Goal: Task Accomplishment & Management: Use online tool/utility

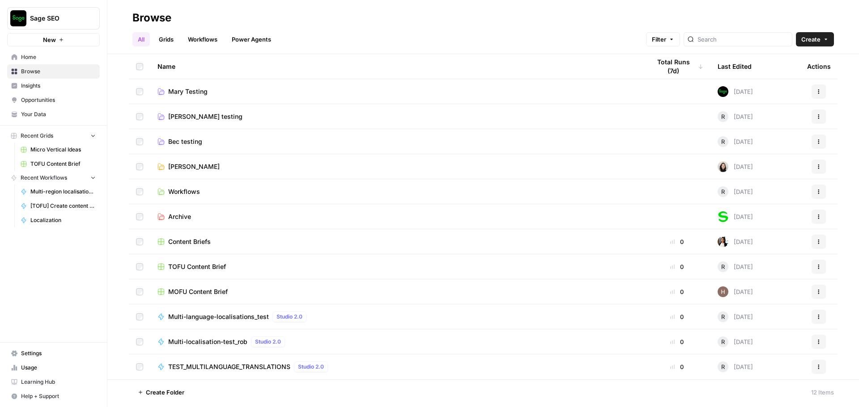
click at [196, 244] on span "Content Briefs" at bounding box center [189, 241] width 42 height 9
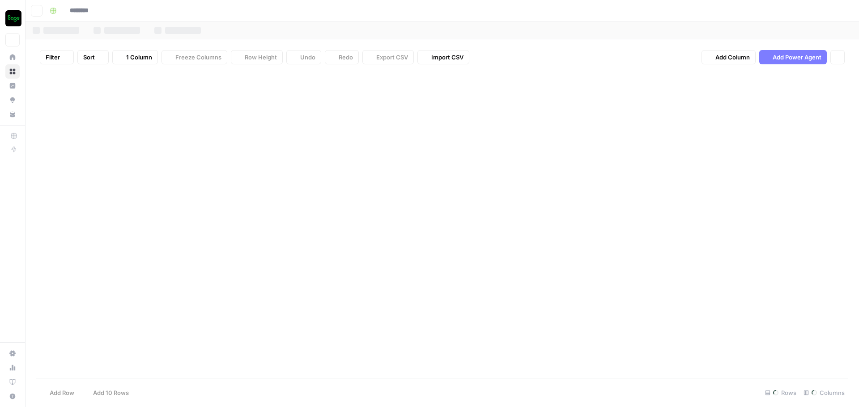
type input "**********"
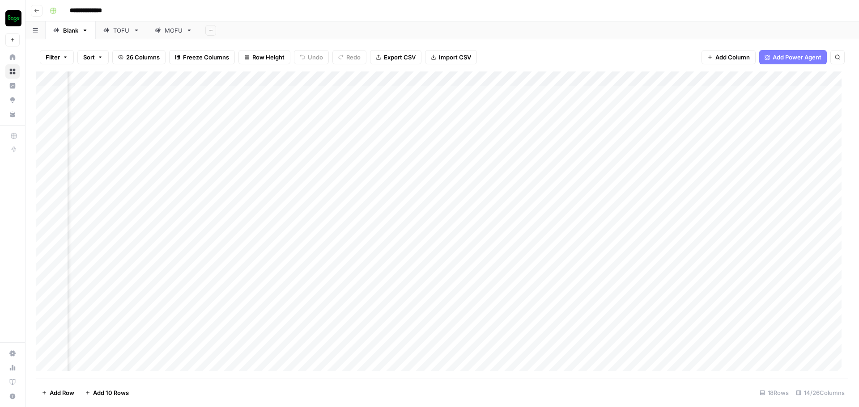
scroll to position [0, 698]
click at [611, 94] on div "Add Column" at bounding box center [442, 225] width 812 height 307
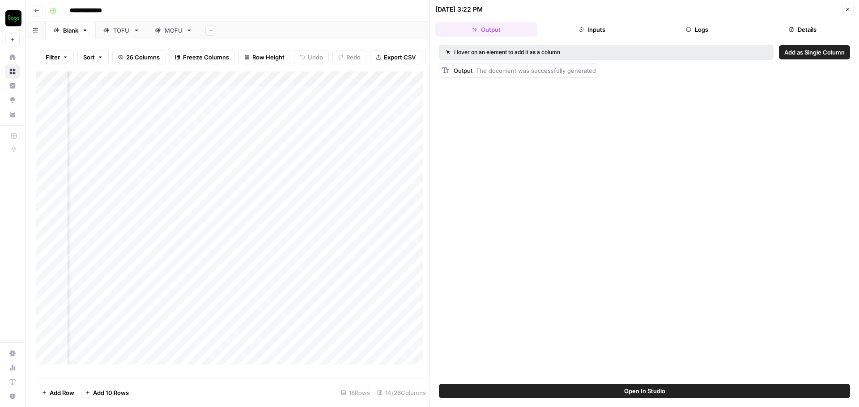
click at [851, 12] on button "Close" at bounding box center [848, 10] width 12 height 12
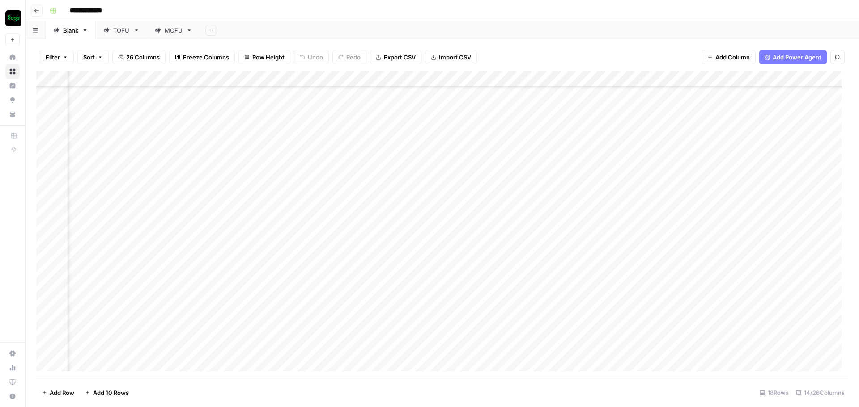
scroll to position [148, 496]
click at [117, 42] on div "Filter Sort 26 Columns Freeze Columns Row Height Undo Redo Export CSV Import CS…" at bounding box center [441, 223] width 833 height 368
click at [117, 35] on link "TOFU" at bounding box center [121, 30] width 51 height 18
click at [167, 30] on div "MOFU" at bounding box center [174, 30] width 18 height 9
click at [38, 11] on icon "button" at bounding box center [36, 10] width 5 height 5
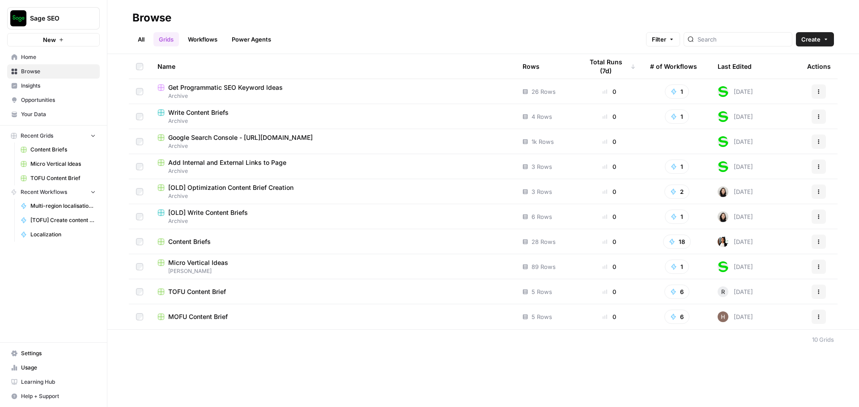
click at [141, 38] on link "All" at bounding box center [140, 39] width 17 height 14
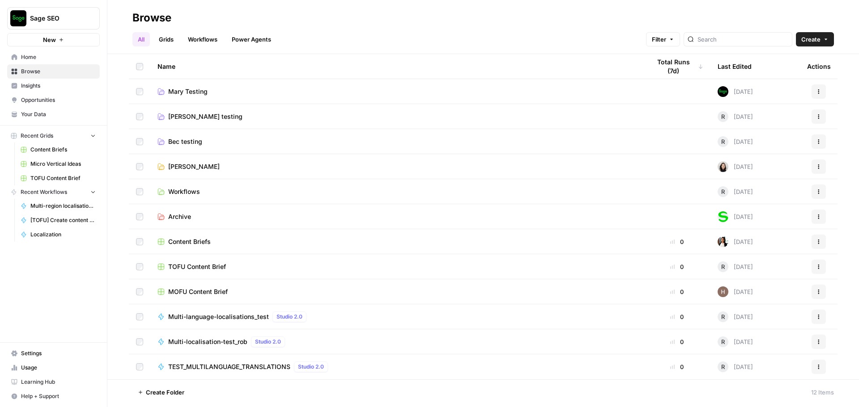
click at [183, 117] on span "[PERSON_NAME] testing" at bounding box center [205, 116] width 74 height 9
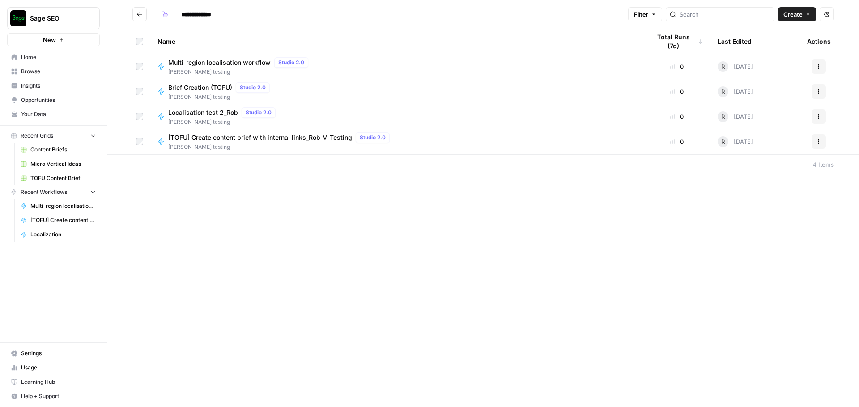
click at [817, 143] on icon "button" at bounding box center [818, 141] width 5 height 5
click at [767, 165] on span "Edit in Studio" at bounding box center [779, 162] width 72 height 9
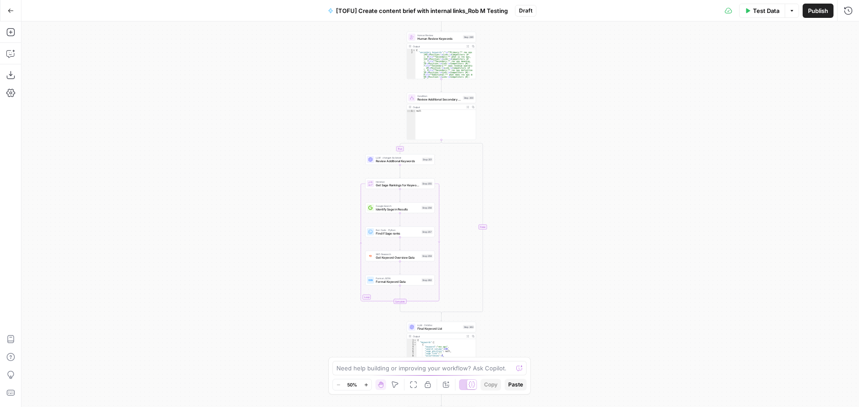
click at [607, 254] on div "true false true false true false true false true false true false Workflow Inpu…" at bounding box center [439, 214] width 837 height 386
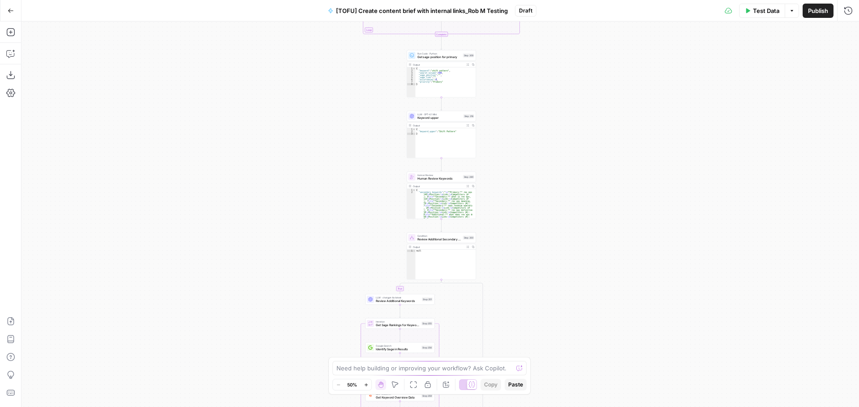
click at [520, 188] on div "true false true false true false true false true false true false Workflow Inpu…" at bounding box center [439, 214] width 837 height 386
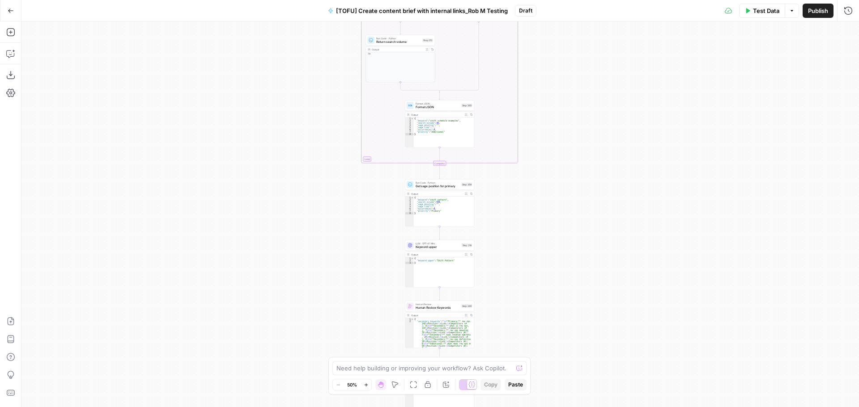
drag, startPoint x: 587, startPoint y: 96, endPoint x: 577, endPoint y: 167, distance: 71.4
click at [578, 228] on div "true false true false true false true false true false true false Workflow Inpu…" at bounding box center [439, 214] width 837 height 386
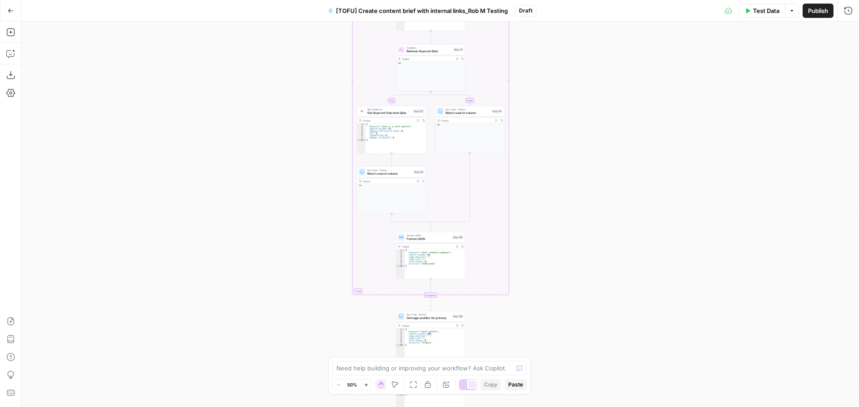
drag, startPoint x: 577, startPoint y: 141, endPoint x: 581, endPoint y: 253, distance: 111.9
click at [581, 253] on div "true false true false true false true false true false true false Workflow Inpu…" at bounding box center [439, 214] width 837 height 386
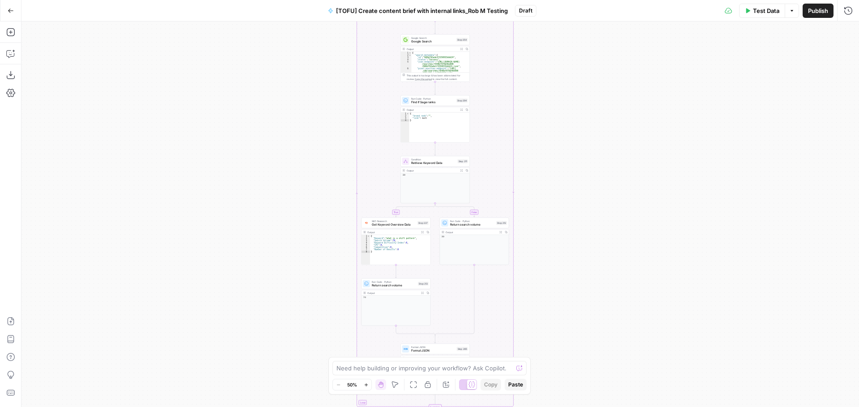
drag, startPoint x: 555, startPoint y: 141, endPoint x: 567, endPoint y: 269, distance: 128.9
click at [569, 272] on div "true false true false true false true false true false true false Workflow Inpu…" at bounding box center [439, 214] width 837 height 386
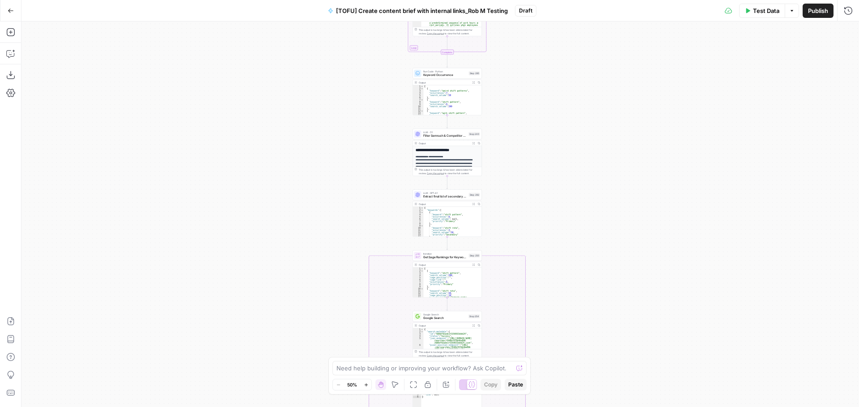
click at [577, 309] on div "true false true false true false true false true false true false Workflow Inpu…" at bounding box center [439, 214] width 837 height 386
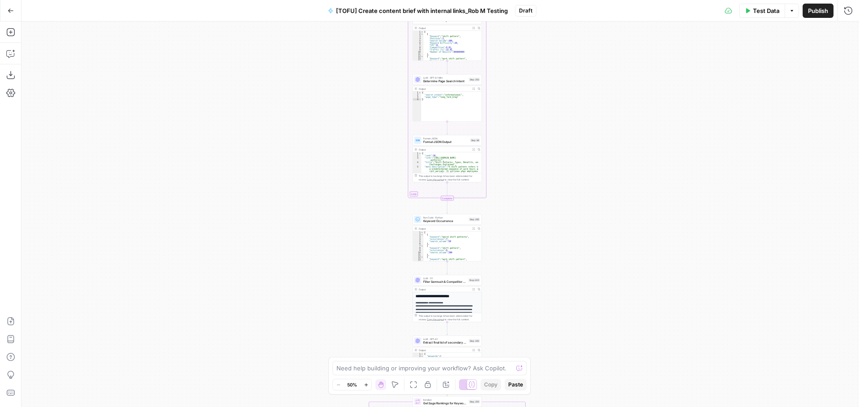
drag, startPoint x: 564, startPoint y: 166, endPoint x: 564, endPoint y: 312, distance: 146.3
click at [564, 312] on div "true false true false true false true false true false true false Workflow Inpu…" at bounding box center [439, 214] width 837 height 386
drag, startPoint x: 575, startPoint y: 309, endPoint x: 560, endPoint y: 216, distance: 93.8
click at [575, 309] on div "true false true false true false true false true false true false Workflow Inpu…" at bounding box center [439, 214] width 837 height 386
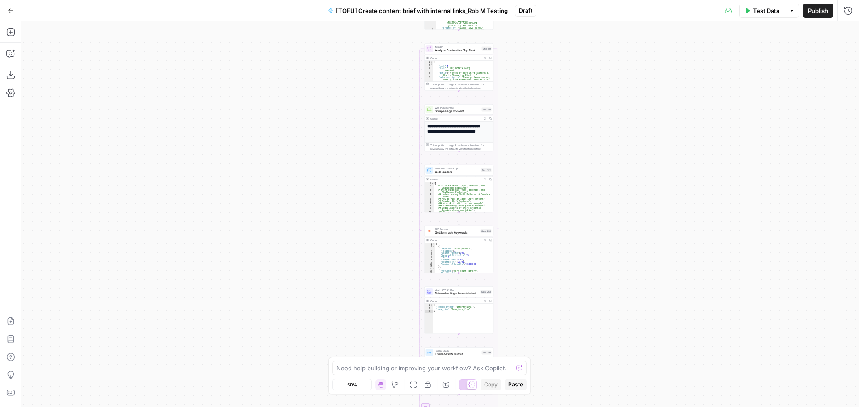
click at [560, 279] on div "true false true false true false true false true false true false Workflow Inpu…" at bounding box center [439, 214] width 837 height 386
drag, startPoint x: 559, startPoint y: 187, endPoint x: 563, endPoint y: 295, distance: 108.3
click at [563, 295] on div "true false true false true false true false true false true false Workflow Inpu…" at bounding box center [439, 214] width 837 height 386
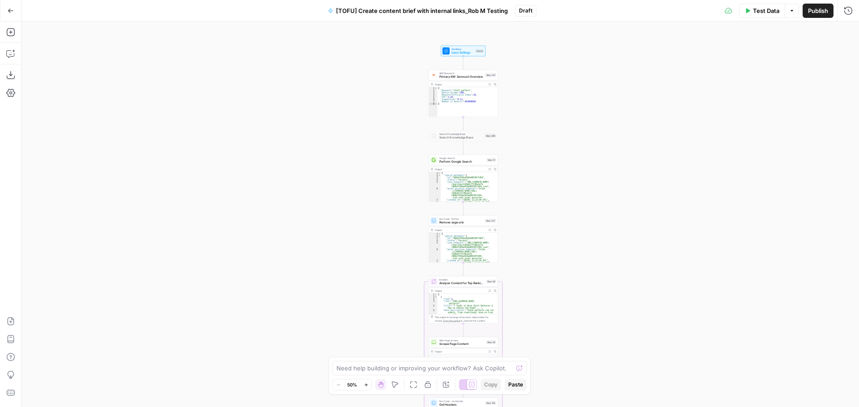
drag, startPoint x: 568, startPoint y: 182, endPoint x: 568, endPoint y: 307, distance: 124.8
click at [568, 307] on div "true false true false true false true false true false true false Workflow Inpu…" at bounding box center [439, 214] width 837 height 386
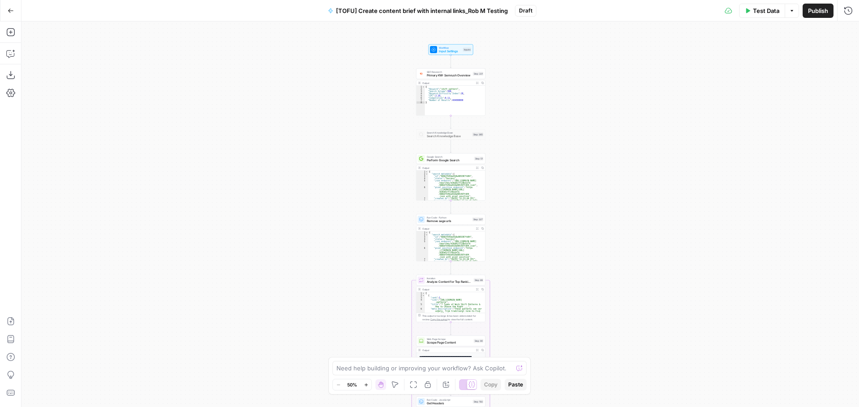
drag, startPoint x: 568, startPoint y: 177, endPoint x: 556, endPoint y: 175, distance: 12.6
click at [556, 175] on div "true false true false true false true false true false true false Workflow Inpu…" at bounding box center [439, 214] width 837 height 386
click at [526, 107] on div "true false true false true false true false true false true false Workflow Inpu…" at bounding box center [439, 214] width 837 height 386
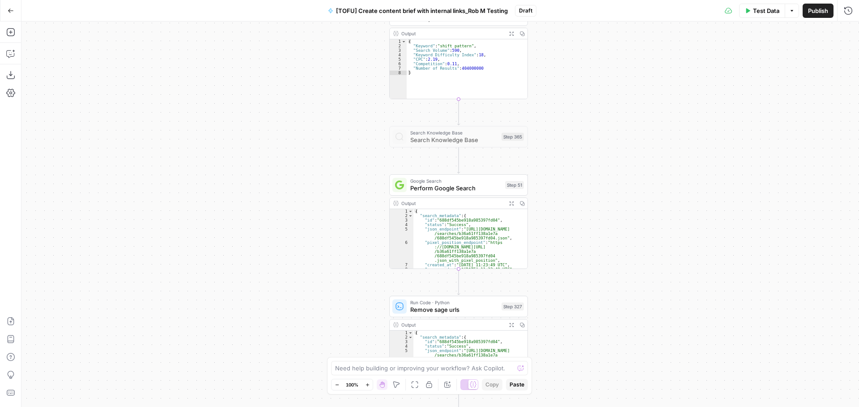
click at [560, 175] on div "true false true false true false true false true false true false Workflow Inpu…" at bounding box center [439, 214] width 837 height 386
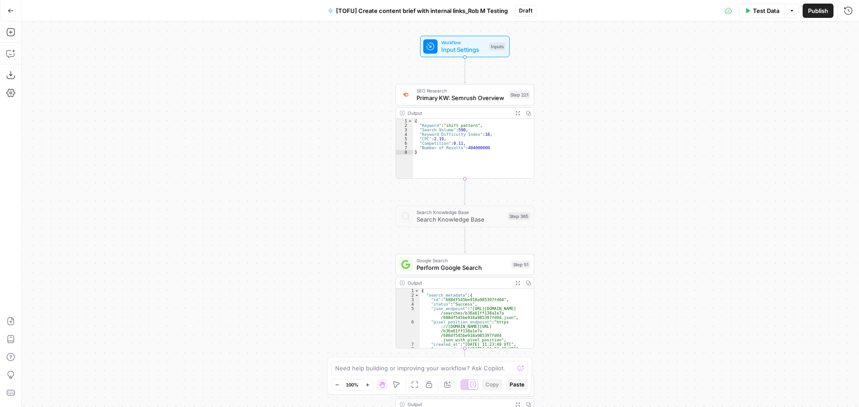
click at [574, 251] on div "true false true false true false true false true false true false Workflow Inpu…" at bounding box center [439, 214] width 837 height 386
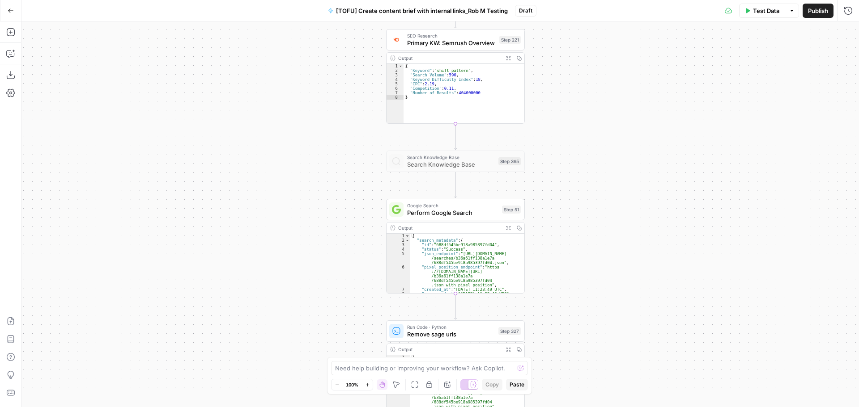
click at [595, 196] on div "true false true false true false true false true false true false Workflow Inpu…" at bounding box center [439, 214] width 837 height 386
click at [588, 170] on div "true false true false true false true false true false true false Workflow Inpu…" at bounding box center [439, 214] width 837 height 386
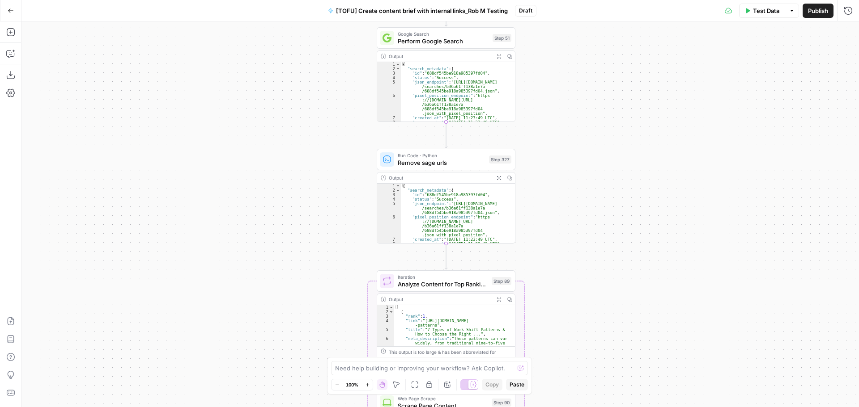
click at [594, 171] on div "true false true false true false true false true false true false Workflow Inpu…" at bounding box center [439, 214] width 837 height 386
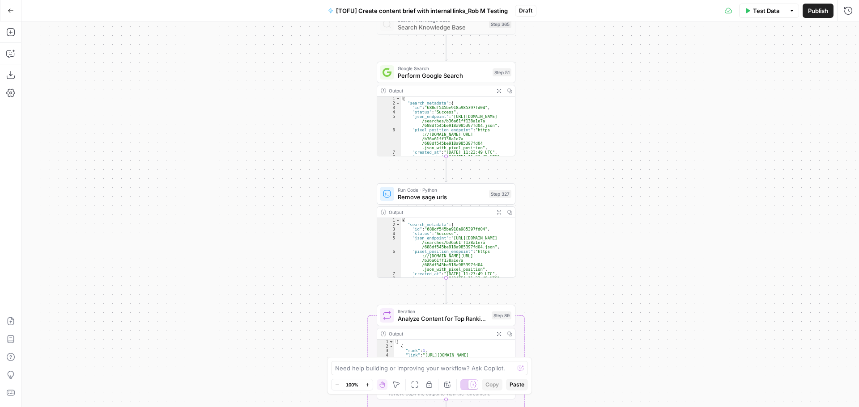
click at [568, 161] on div "true false true false true false true false true false true false Workflow Inpu…" at bounding box center [439, 214] width 837 height 386
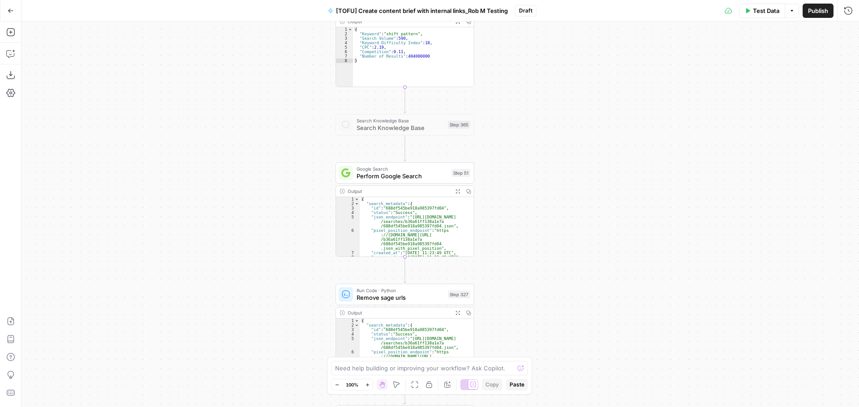
drag, startPoint x: 568, startPoint y: 161, endPoint x: 527, endPoint y: 262, distance: 108.7
click at [527, 262] on div "true false true false true false true false true false true false Workflow Inpu…" at bounding box center [439, 214] width 837 height 386
drag, startPoint x: 562, startPoint y: 193, endPoint x: 572, endPoint y: 276, distance: 83.9
click at [572, 276] on div "true false true false true false true false true false true false Workflow Inpu…" at bounding box center [439, 214] width 837 height 386
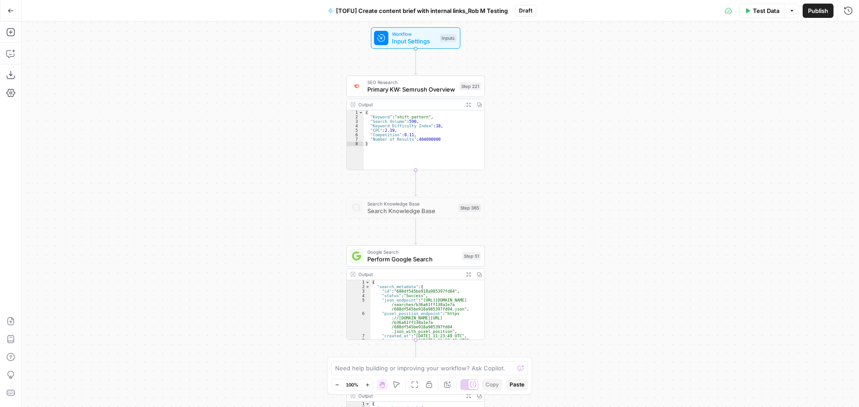
drag, startPoint x: 566, startPoint y: 264, endPoint x: 566, endPoint y: 163, distance: 101.1
click at [566, 163] on div "true false true false true false true false true false true false Workflow Inpu…" at bounding box center [439, 214] width 837 height 386
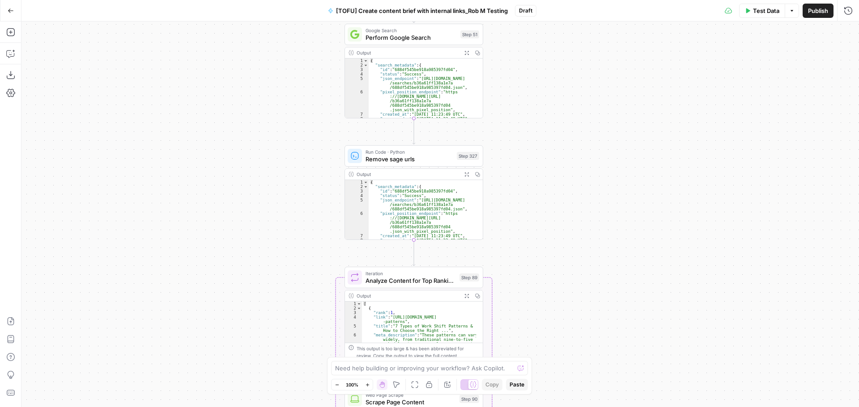
click at [548, 151] on div "true false true false true false true false true false true false Workflow Inpu…" at bounding box center [439, 214] width 837 height 386
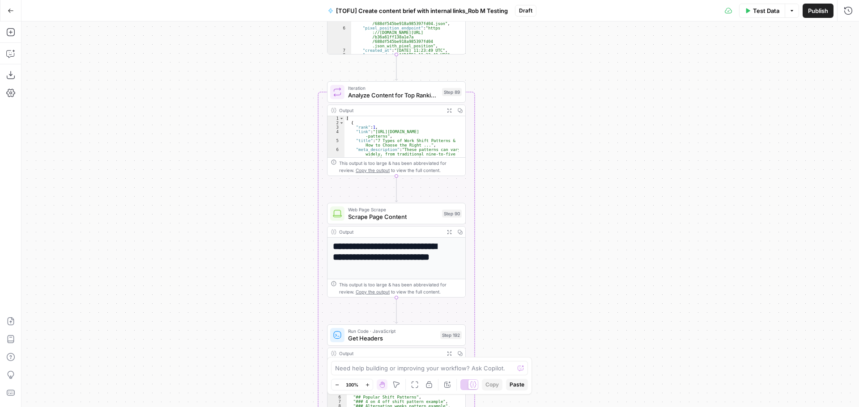
click at [543, 150] on div "true false true false true false true false true false true false Workflow Inpu…" at bounding box center [439, 214] width 837 height 386
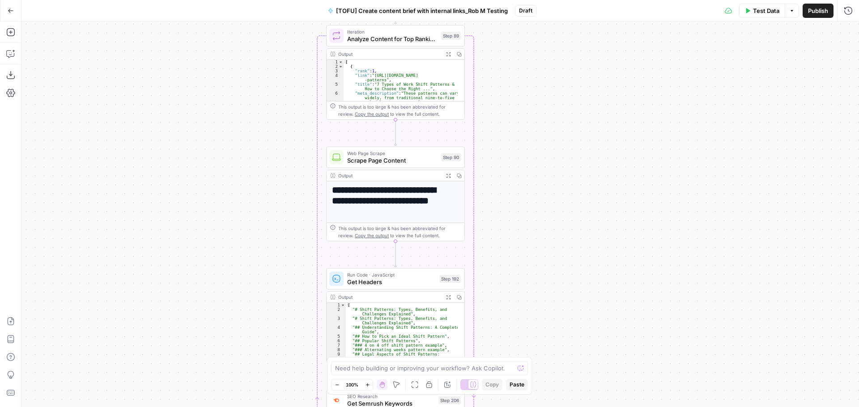
drag, startPoint x: 554, startPoint y: 271, endPoint x: 553, endPoint y: 215, distance: 56.4
click at [553, 215] on div "true false true false true false true false true false true false Workflow Inpu…" at bounding box center [439, 214] width 837 height 386
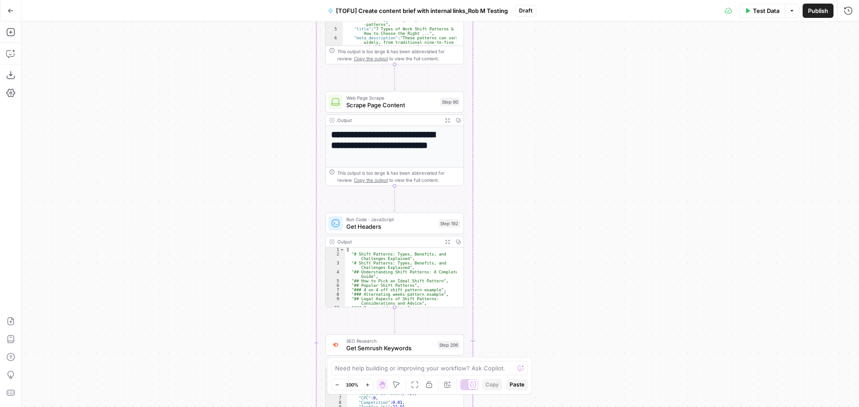
drag, startPoint x: 575, startPoint y: 282, endPoint x: 574, endPoint y: 226, distance: 55.5
click at [574, 226] on div "true false true false true false true false true false true false Workflow Inpu…" at bounding box center [439, 214] width 837 height 386
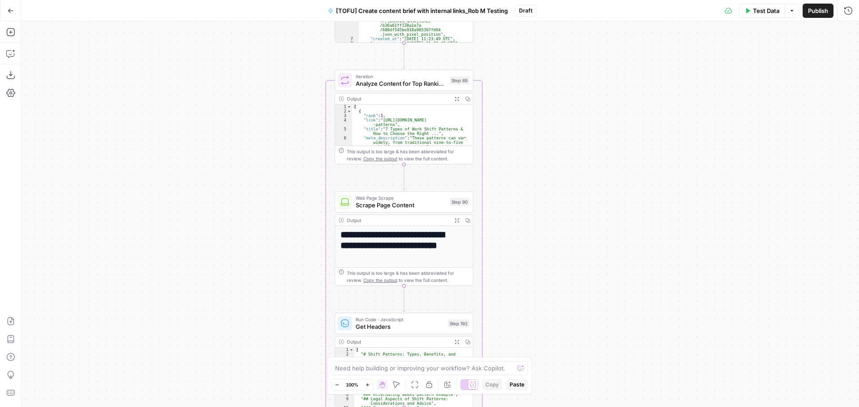
drag, startPoint x: 550, startPoint y: 164, endPoint x: 559, endPoint y: 264, distance: 100.6
click at [559, 264] on div "true false true false true false true false true false true false Workflow Inpu…" at bounding box center [439, 214] width 837 height 386
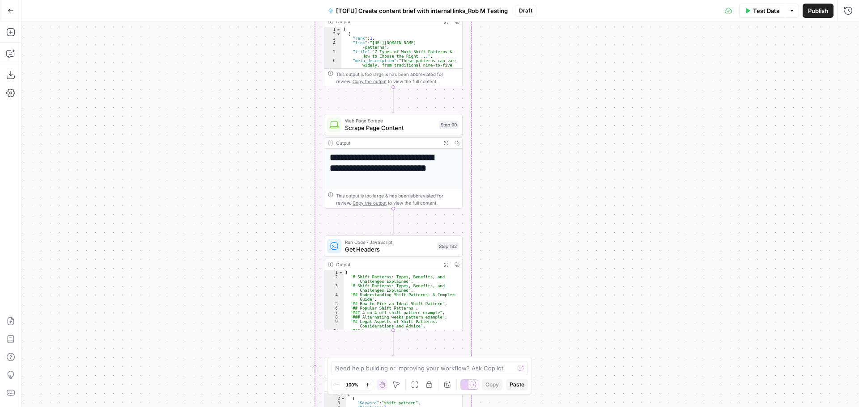
drag, startPoint x: 558, startPoint y: 192, endPoint x: 547, endPoint y: 115, distance: 78.1
click at [547, 115] on div "true false true false true false true false true false true false Workflow Inpu…" at bounding box center [439, 214] width 837 height 386
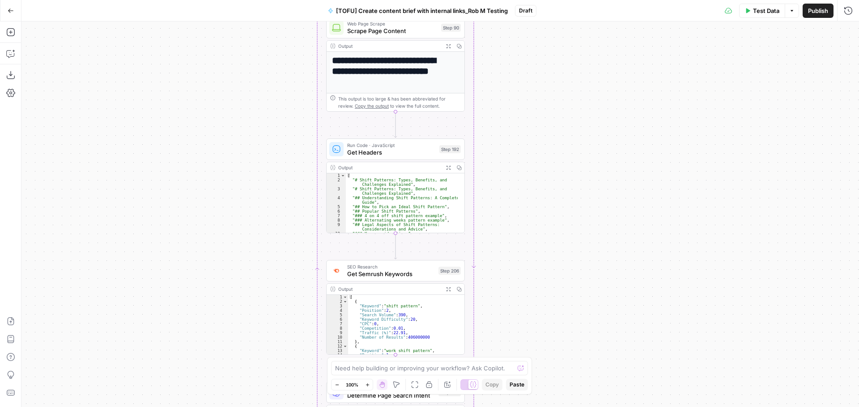
drag, startPoint x: 534, startPoint y: 265, endPoint x: 537, endPoint y: 168, distance: 97.1
click at [537, 168] on div "true false true false true false true false true false true false Workflow Inpu…" at bounding box center [439, 214] width 837 height 386
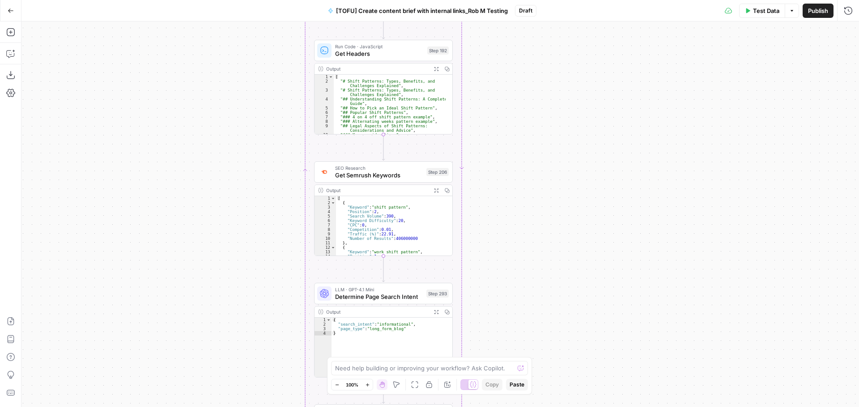
drag, startPoint x: 544, startPoint y: 242, endPoint x: 532, endPoint y: 144, distance: 99.6
click at [532, 144] on div "true false true false true false true false true false true false Workflow Inpu…" at bounding box center [439, 214] width 837 height 386
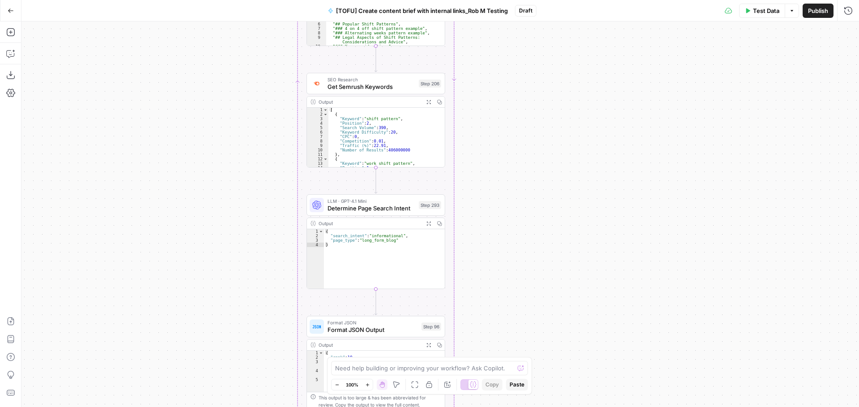
drag, startPoint x: 547, startPoint y: 237, endPoint x: 539, endPoint y: 148, distance: 88.9
click at [539, 148] on div "true false true false true false true false true false true false Workflow Inpu…" at bounding box center [439, 214] width 837 height 386
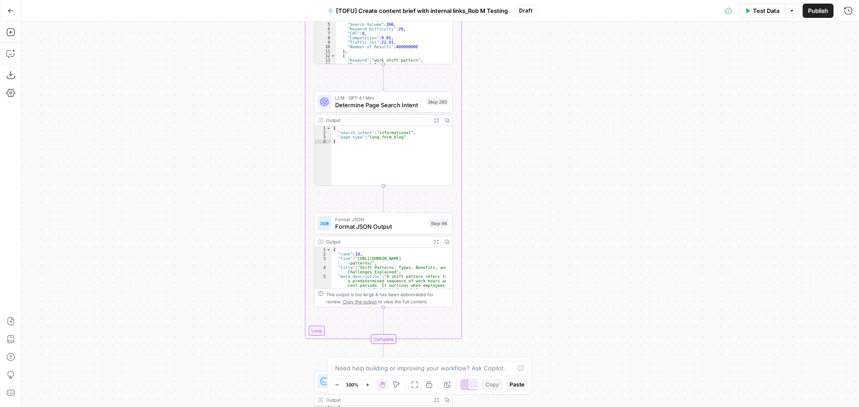
drag, startPoint x: 545, startPoint y: 236, endPoint x: 552, endPoint y: 133, distance: 103.6
click at [552, 133] on div "true false true false true false true false true false true false Workflow Inpu…" at bounding box center [439, 214] width 837 height 386
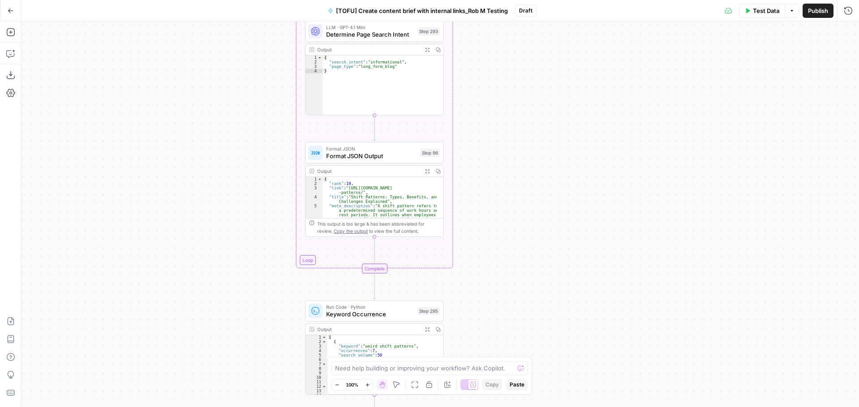
drag, startPoint x: 545, startPoint y: 283, endPoint x: 536, endPoint y: 212, distance: 71.2
click at [536, 212] on div "true false true false true false true false true false true false Workflow Inpu…" at bounding box center [439, 214] width 837 height 386
click at [426, 172] on icon "button" at bounding box center [427, 171] width 5 height 5
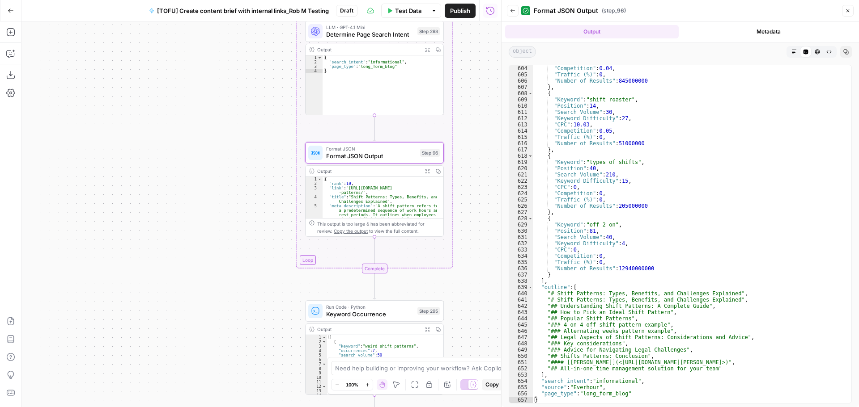
scroll to position [5009, 0]
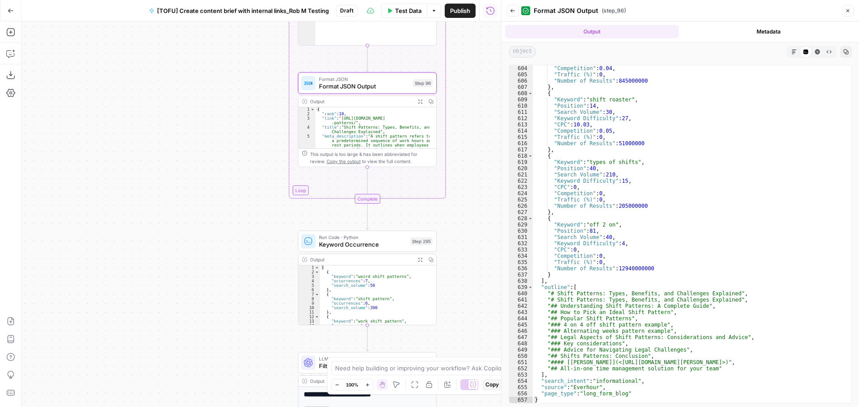
drag, startPoint x: 479, startPoint y: 233, endPoint x: 475, endPoint y: 265, distance: 32.0
click at [479, 229] on div "true false true true true false true false true false false false Workflow Inpu…" at bounding box center [260, 214] width 479 height 386
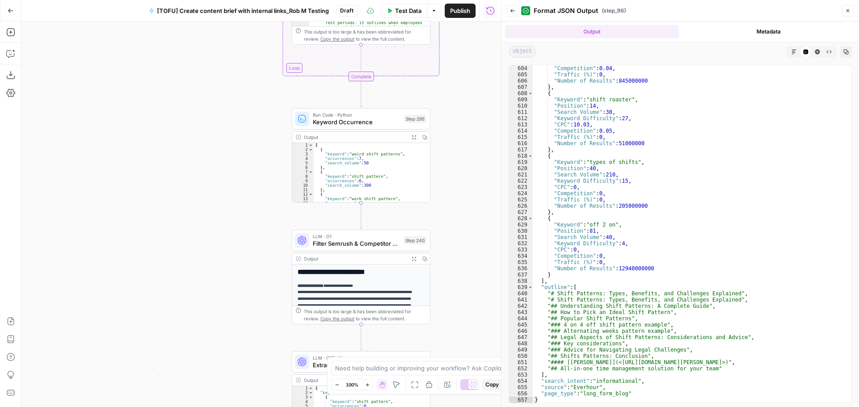
drag, startPoint x: 475, startPoint y: 266, endPoint x: 468, endPoint y: 148, distance: 118.7
click at [468, 148] on div "true false true true true false true false true false false false Workflow Inpu…" at bounding box center [260, 214] width 479 height 386
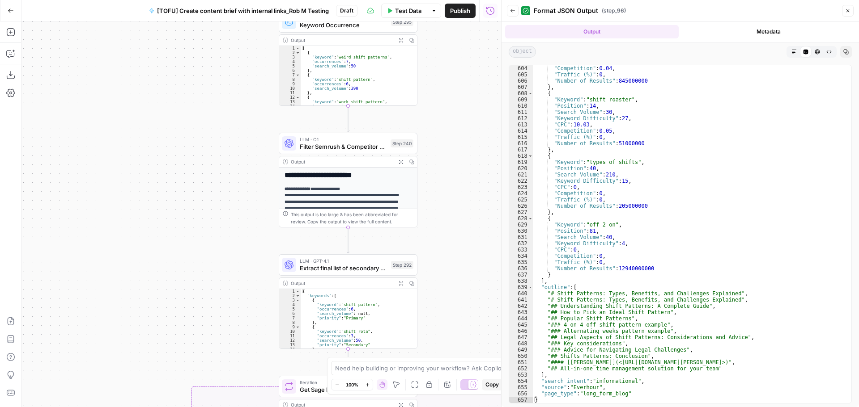
drag, startPoint x: 485, startPoint y: 256, endPoint x: 472, endPoint y: 159, distance: 97.9
click at [472, 159] on div "true false true true true false true false true false false false Workflow Inpu…" at bounding box center [260, 214] width 479 height 386
click at [402, 163] on icon "button" at bounding box center [401, 162] width 4 height 4
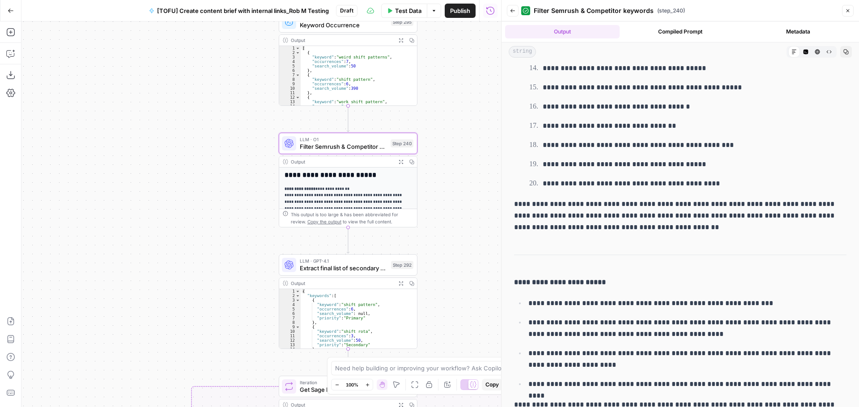
scroll to position [3323, 0]
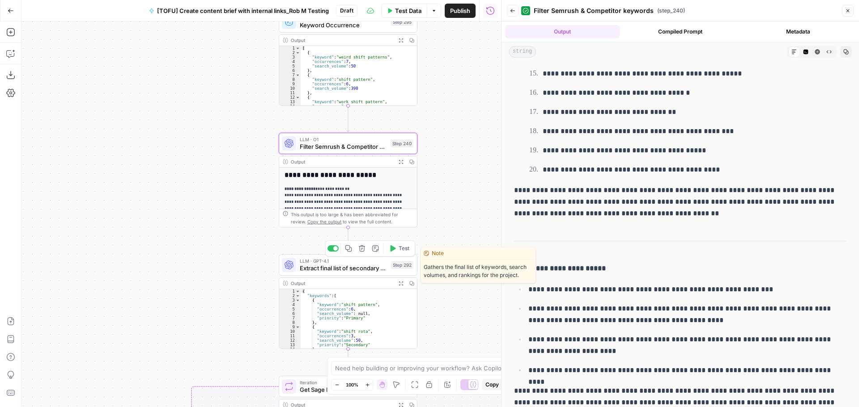
click at [345, 261] on span "LLM · GPT-4.1" at bounding box center [344, 261] width 88 height 7
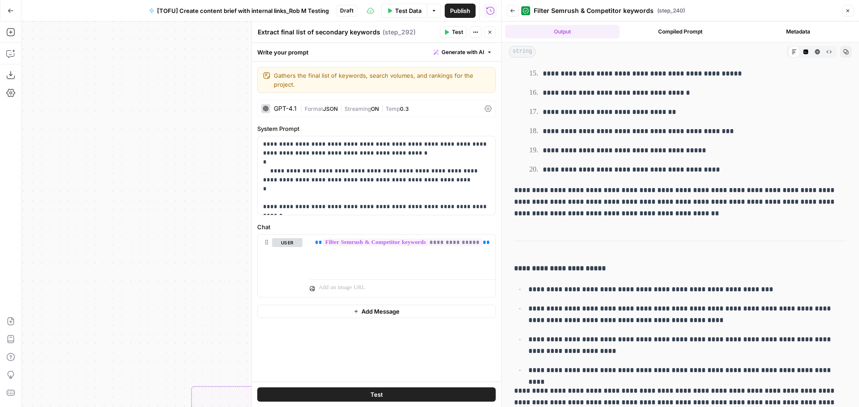
click at [488, 32] on icon "button" at bounding box center [489, 32] width 5 height 5
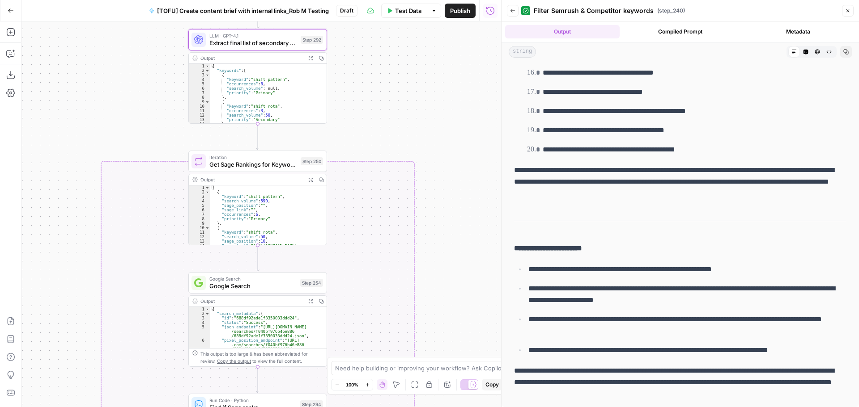
click at [381, 147] on div "true false true true true false true false true false false false Workflow Inpu…" at bounding box center [260, 214] width 479 height 386
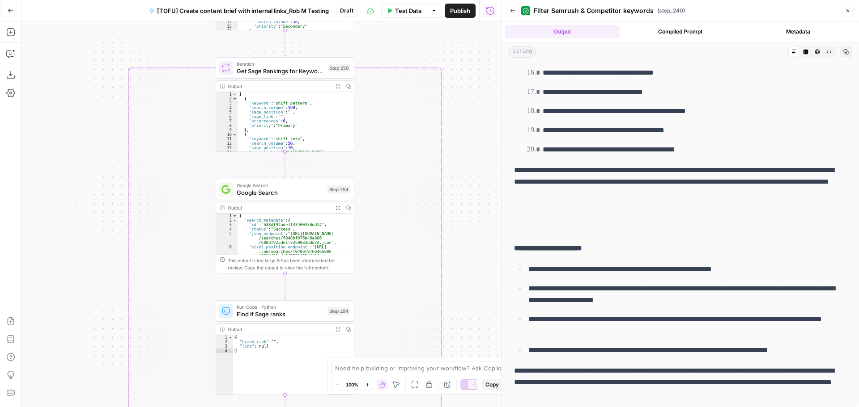
drag, startPoint x: 431, startPoint y: 259, endPoint x: 458, endPoint y: 165, distance: 98.7
click at [458, 165] on div "true false true true true false true false true false false false Workflow Inpu…" at bounding box center [260, 214] width 479 height 386
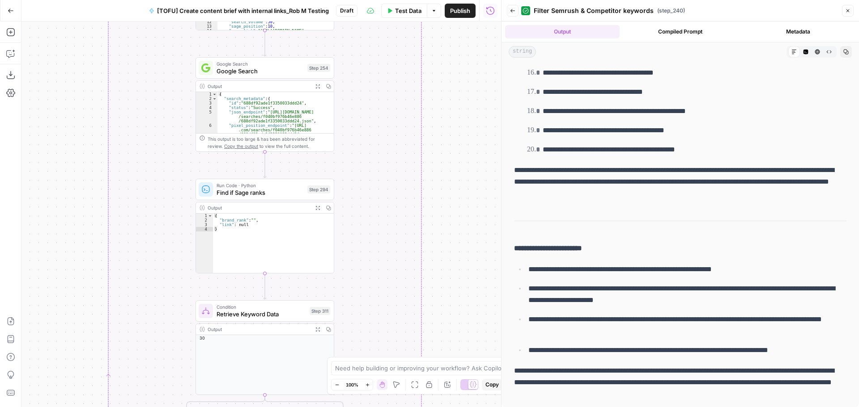
drag, startPoint x: 450, startPoint y: 157, endPoint x: 440, endPoint y: 109, distance: 48.5
click at [440, 109] on div "true false true true true false true false true false false false Workflow Inpu…" at bounding box center [260, 214] width 479 height 386
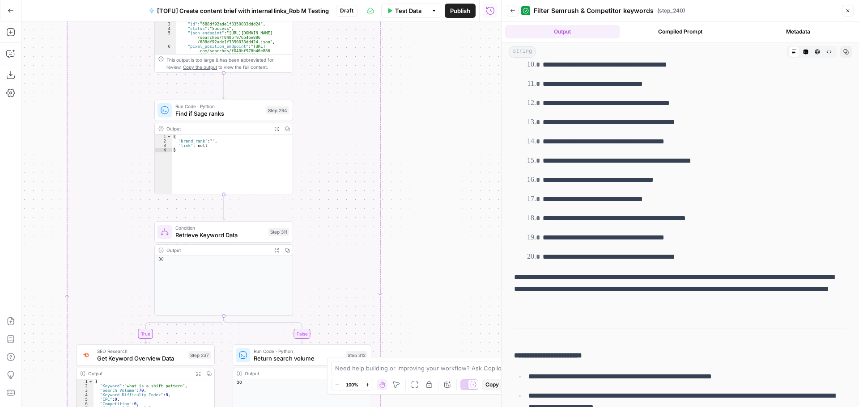
drag, startPoint x: 463, startPoint y: 257, endPoint x: 405, endPoint y: 68, distance: 197.9
click at [405, 68] on div "true false true true true false true false true false false false Workflow Inpu…" at bounding box center [260, 214] width 479 height 386
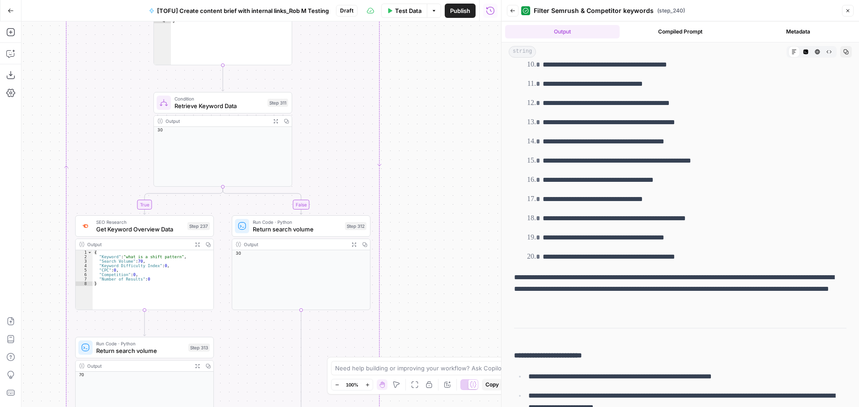
drag, startPoint x: 379, startPoint y: 173, endPoint x: 379, endPoint y: 166, distance: 6.3
click at [379, 166] on div "true false true true true false true false true false false false Workflow Inpu…" at bounding box center [260, 214] width 479 height 386
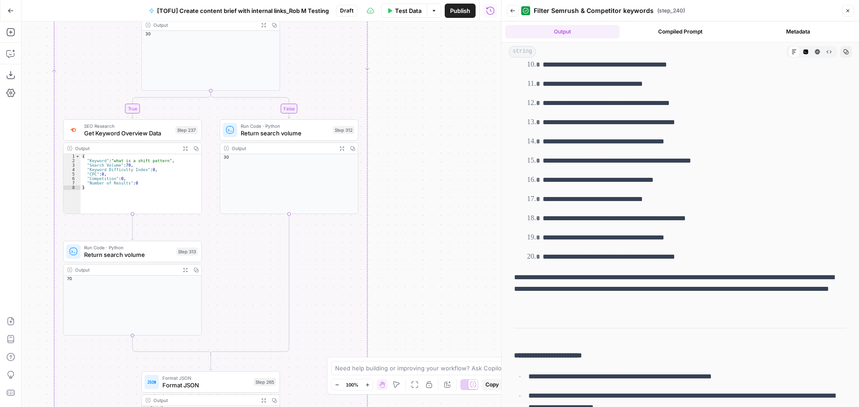
drag, startPoint x: 429, startPoint y: 276, endPoint x: 417, endPoint y: 180, distance: 96.9
click at [417, 180] on div "true false true true true false true false true false false false Workflow Inpu…" at bounding box center [260, 214] width 479 height 386
drag, startPoint x: 417, startPoint y: 180, endPoint x: 390, endPoint y: 250, distance: 75.0
click at [423, 263] on div "true false true true true false true false true false false false Workflow Inpu…" at bounding box center [260, 214] width 479 height 386
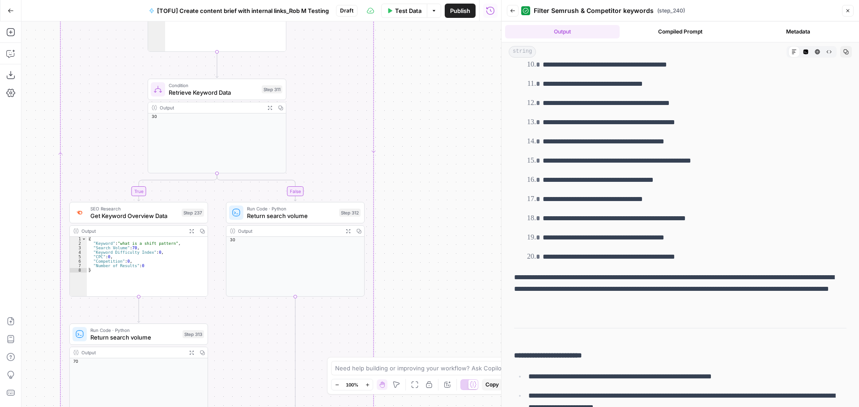
click at [209, 88] on span "Retrieve Keyword Data" at bounding box center [213, 92] width 89 height 9
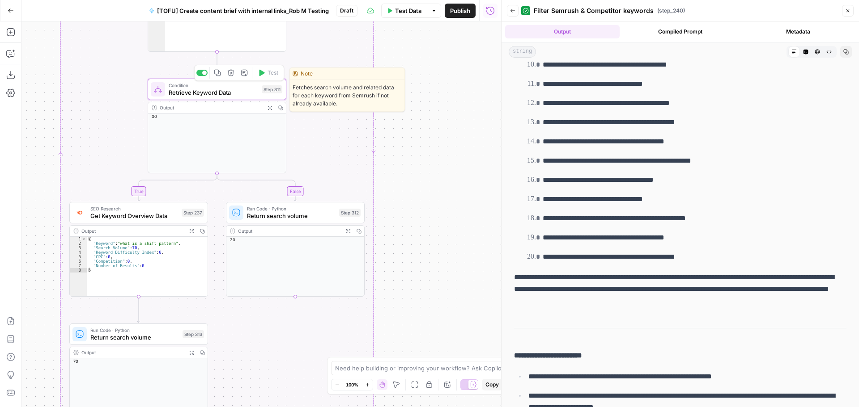
click at [215, 98] on div "Condition Retrieve Keyword Data Step 311 Copy step Delete step Edit Note Test" at bounding box center [217, 89] width 139 height 21
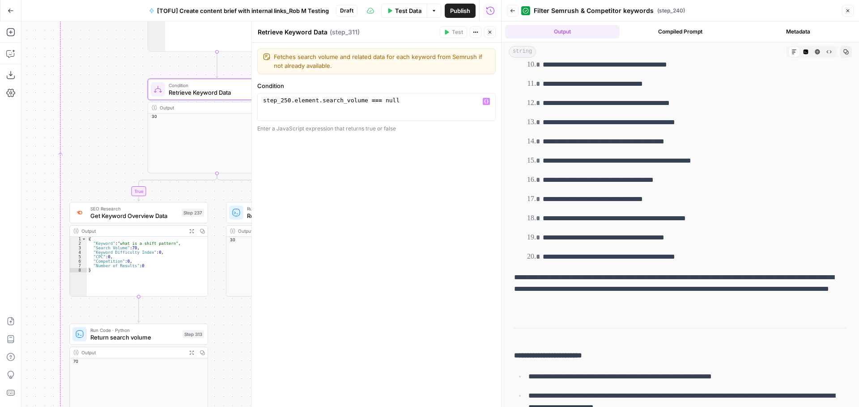
click at [367, 102] on div "step_250 . element . search_volume === null" at bounding box center [376, 114] width 230 height 34
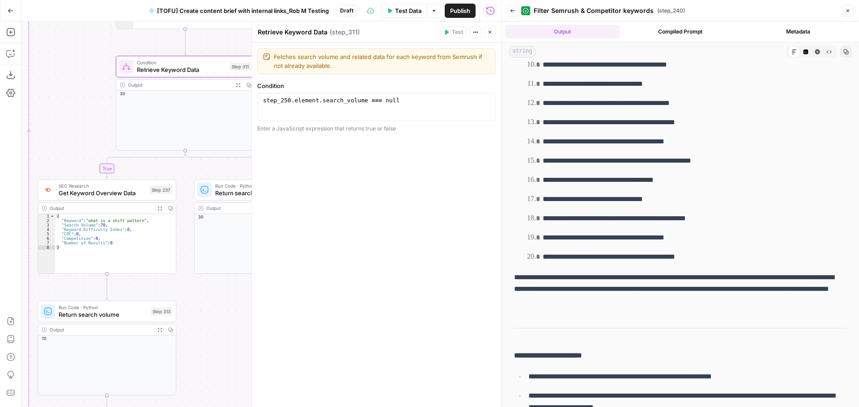
drag, startPoint x: 110, startPoint y: 153, endPoint x: 78, endPoint y: 130, distance: 39.1
click at [78, 130] on div "true false true true true false true false true false false false Workflow Inpu…" at bounding box center [260, 214] width 479 height 386
click at [490, 36] on button "Close" at bounding box center [490, 32] width 12 height 12
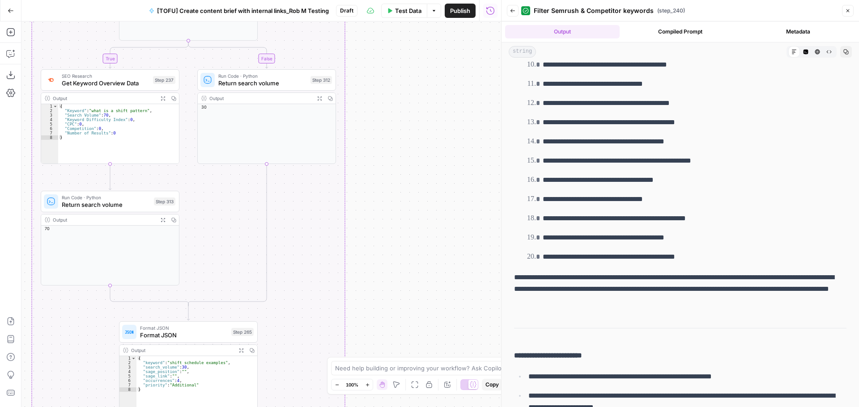
drag, startPoint x: 377, startPoint y: 186, endPoint x: 381, endPoint y: 76, distance: 110.1
click at [381, 76] on div "true false true true true false true false true false false false Workflow Inpu…" at bounding box center [260, 214] width 479 height 386
drag, startPoint x: 382, startPoint y: 233, endPoint x: 377, endPoint y: 102, distance: 131.1
click at [377, 102] on div "true false true true true false true false true false false false Workflow Inpu…" at bounding box center [260, 214] width 479 height 386
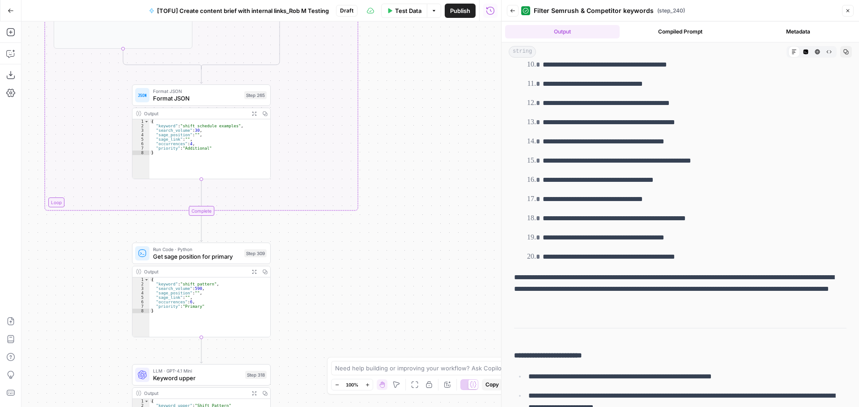
drag, startPoint x: 373, startPoint y: 223, endPoint x: 390, endPoint y: 118, distance: 106.9
click at [390, 118] on div "true false true true true false true false true false false false Workflow Inpu…" at bounding box center [260, 214] width 479 height 386
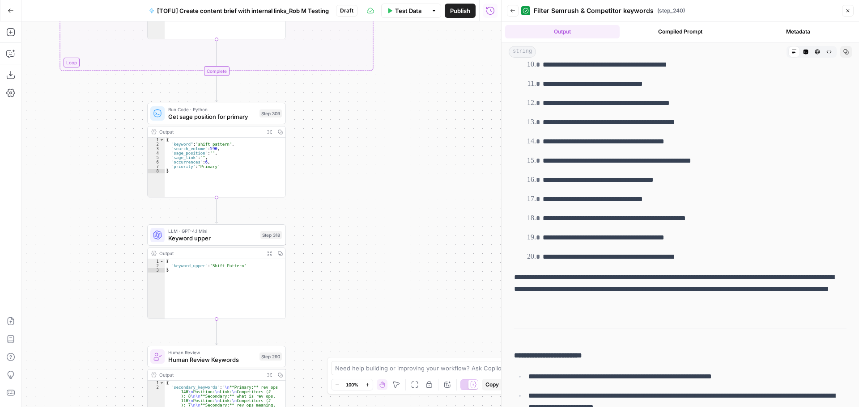
drag, startPoint x: 372, startPoint y: 275, endPoint x: 387, endPoint y: 135, distance: 140.8
click at [387, 135] on div "true false true true true false true false true false false false Workflow Inpu…" at bounding box center [260, 214] width 479 height 386
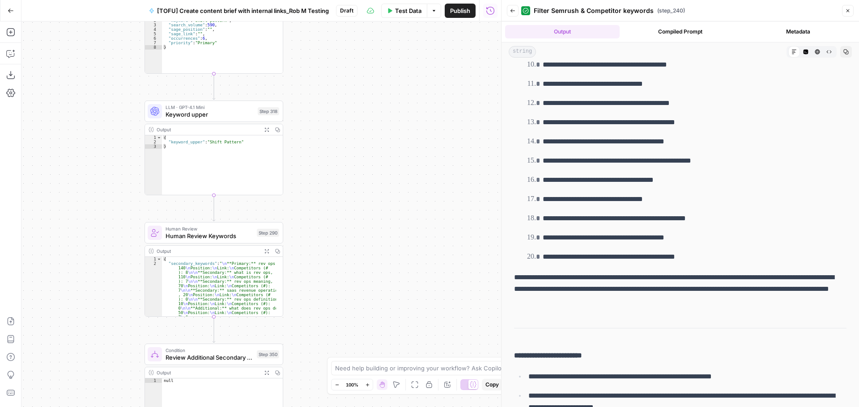
drag, startPoint x: 311, startPoint y: 318, endPoint x: 308, endPoint y: 194, distance: 123.9
click at [308, 194] on div "true false true true true false true false true false false false Workflow Inpu…" at bounding box center [260, 214] width 479 height 386
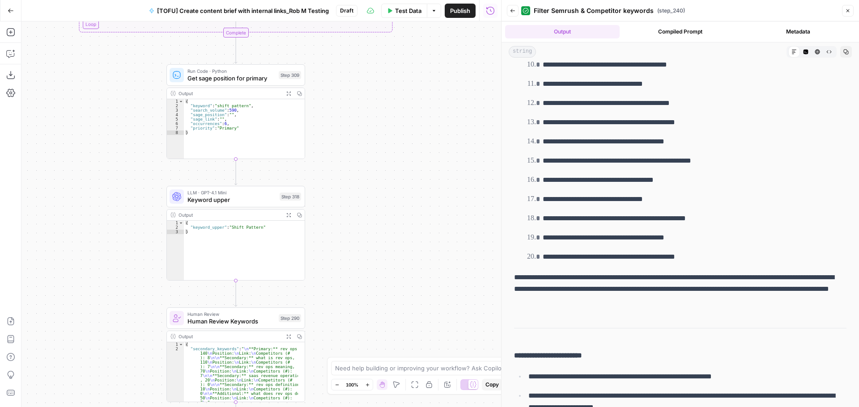
drag, startPoint x: 309, startPoint y: 252, endPoint x: 331, endPoint y: 338, distance: 88.2
click at [331, 338] on div "true false true true true false true false true false false false Workflow Inpu…" at bounding box center [260, 214] width 479 height 386
click at [237, 202] on span "Keyword upper" at bounding box center [231, 199] width 89 height 9
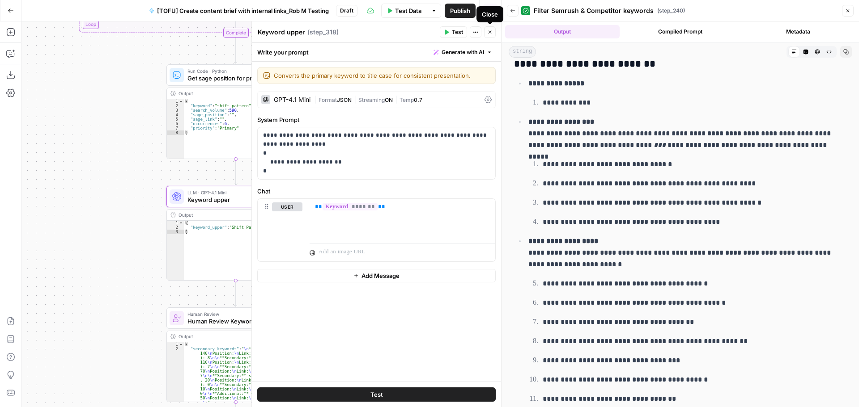
click at [492, 34] on button "Close" at bounding box center [490, 32] width 12 height 12
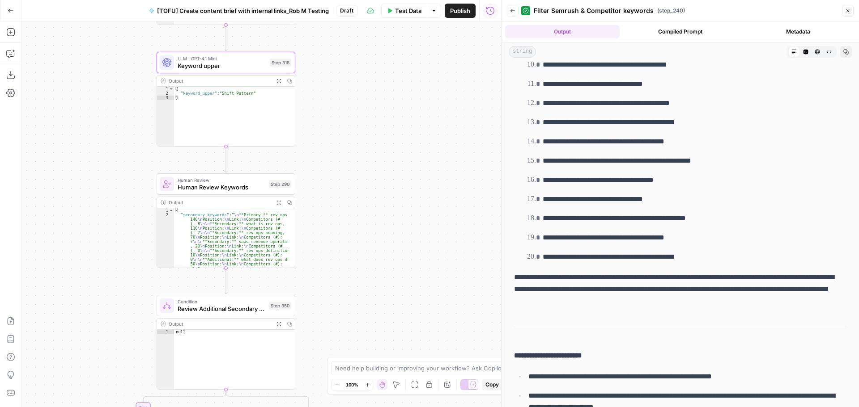
drag, startPoint x: 343, startPoint y: 267, endPoint x: 333, endPoint y: 133, distance: 134.5
click at [333, 133] on div "true false true true true false true false true false false false Workflow Inpu…" at bounding box center [260, 214] width 479 height 386
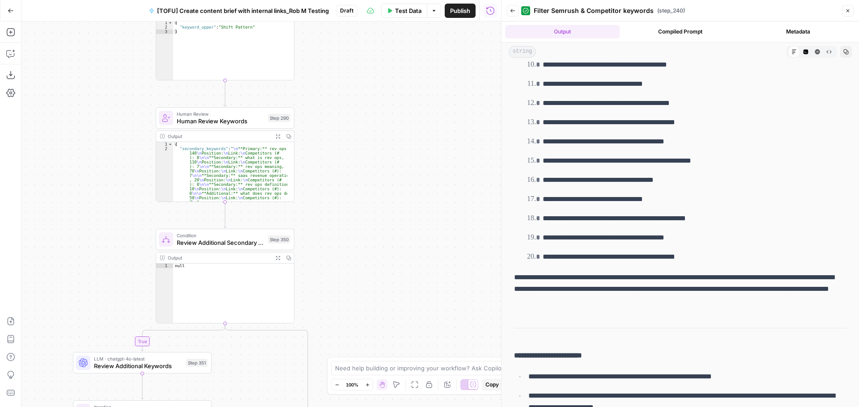
drag, startPoint x: 333, startPoint y: 196, endPoint x: 332, endPoint y: 130, distance: 66.2
click at [332, 130] on div "true false true true true false true false true false false false Workflow Inpu…" at bounding box center [260, 214] width 479 height 386
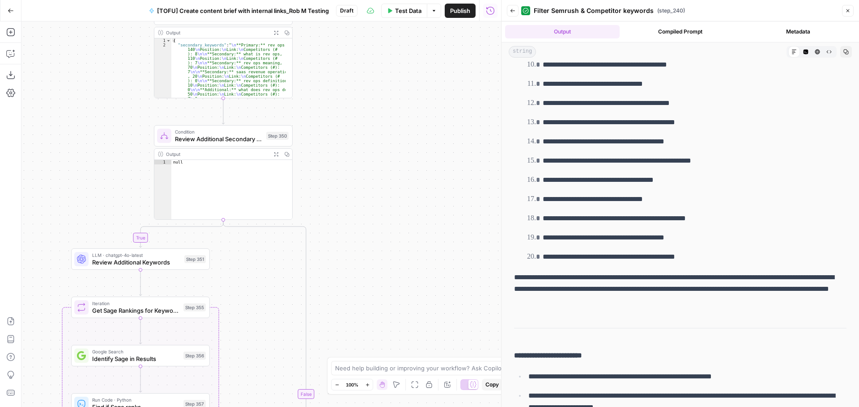
click at [350, 149] on div "true false true true true false true false true false false false Workflow Inpu…" at bounding box center [260, 214] width 479 height 386
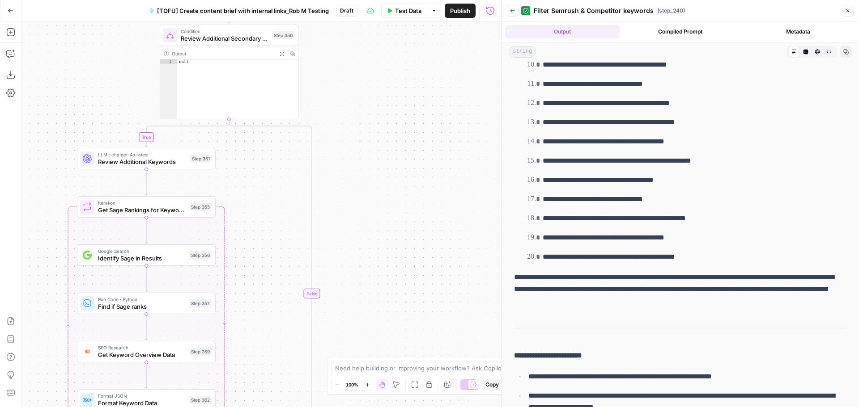
drag, startPoint x: 346, startPoint y: 298, endPoint x: 352, endPoint y: 197, distance: 100.8
click at [352, 197] on div "true false true true true false true false true false false false Workflow Inpu…" at bounding box center [260, 214] width 479 height 386
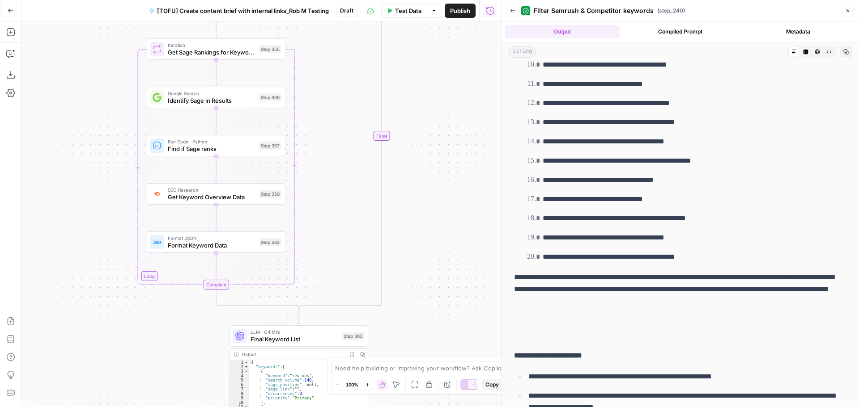
drag, startPoint x: 472, startPoint y: 85, endPoint x: 460, endPoint y: 163, distance: 79.7
click at [472, 83] on div "true false true true true false true false true false false false Workflow Inpu…" at bounding box center [260, 214] width 479 height 386
click at [455, 108] on div "true false true true true false true false true false false false Workflow Inpu…" at bounding box center [260, 214] width 479 height 386
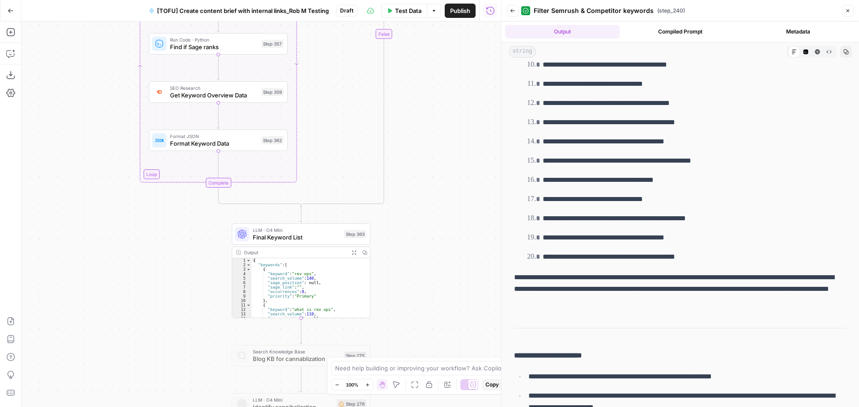
drag, startPoint x: 454, startPoint y: 112, endPoint x: 459, endPoint y: 131, distance: 20.4
click at [459, 53] on div "true false true true true false true false true false false false Workflow Inpu…" at bounding box center [260, 214] width 479 height 386
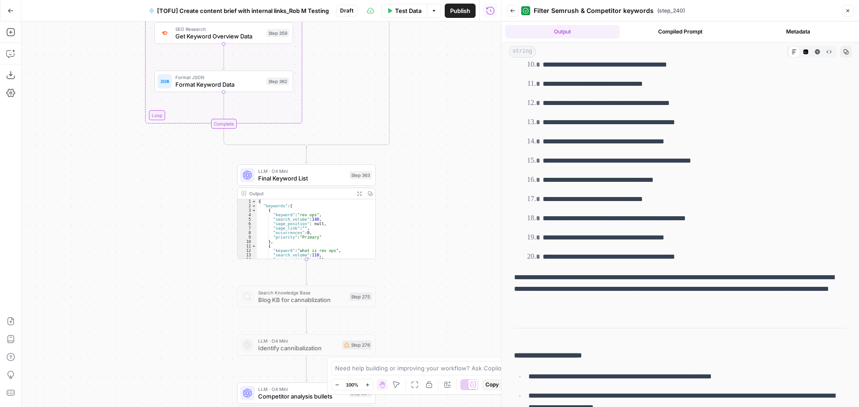
drag, startPoint x: 453, startPoint y: 177, endPoint x: 445, endPoint y: 87, distance: 90.7
click at [446, 78] on div "true false true true true false true false true false false false Workflow Inpu…" at bounding box center [260, 214] width 479 height 386
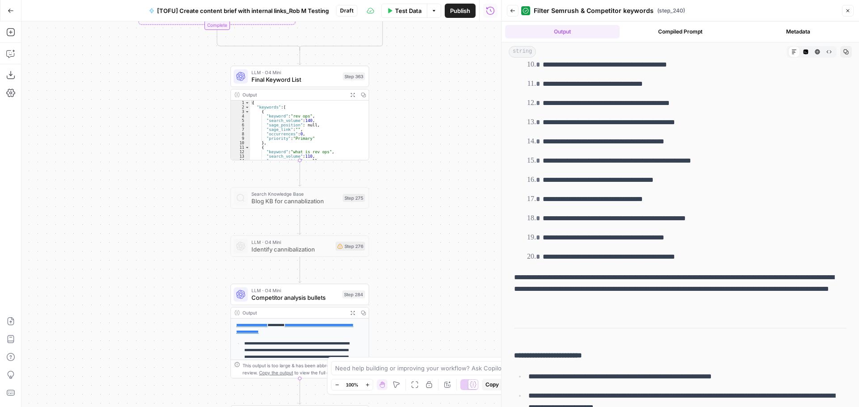
click at [436, 96] on div "true false true true true false true false true false false false Workflow Inpu…" at bounding box center [260, 214] width 479 height 386
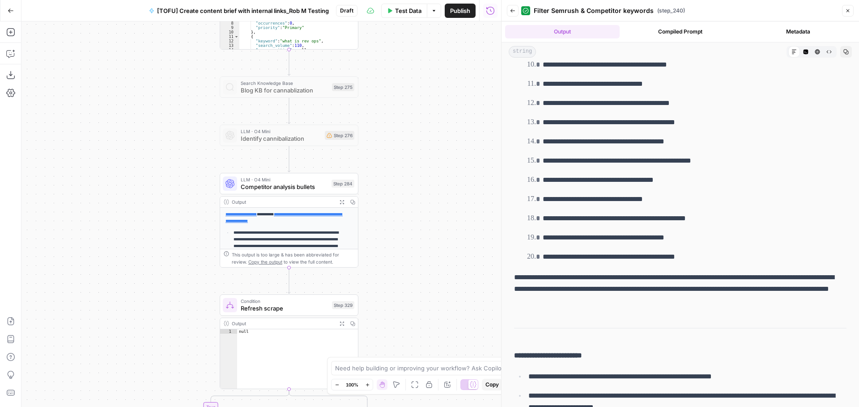
click at [430, 123] on div "true false true true true false true false true false false false Workflow Inpu…" at bounding box center [260, 214] width 479 height 386
click at [343, 201] on icon "button" at bounding box center [341, 202] width 4 height 4
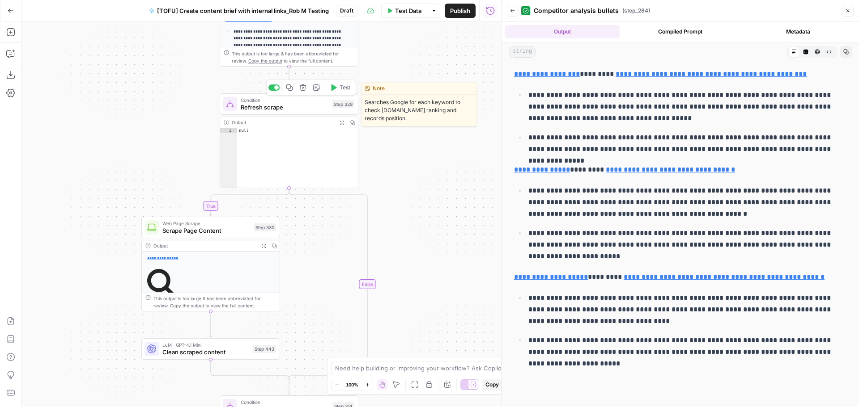
click at [288, 105] on span "Refresh scrape" at bounding box center [285, 107] width 88 height 9
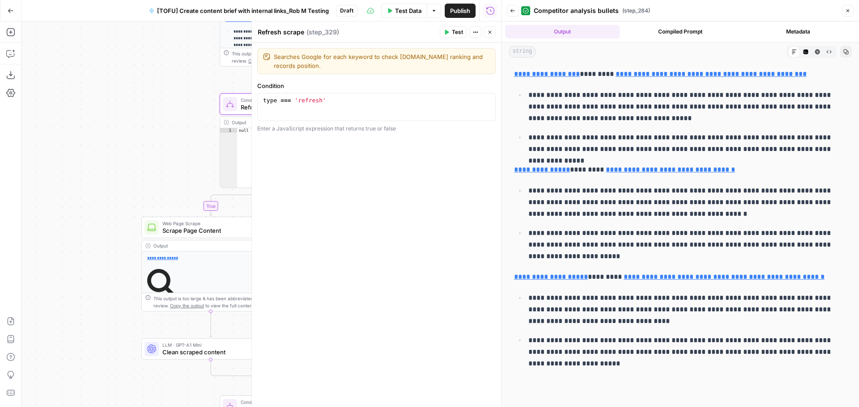
click at [490, 31] on icon "button" at bounding box center [489, 32] width 5 height 5
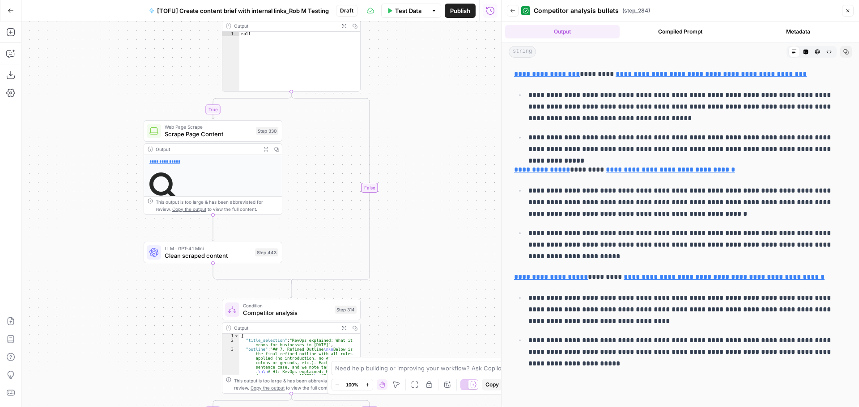
drag, startPoint x: 420, startPoint y: 133, endPoint x: 420, endPoint y: 123, distance: 10.7
click at [420, 123] on div "true false true true true false true false true false false false Workflow Inpu…" at bounding box center [260, 214] width 479 height 386
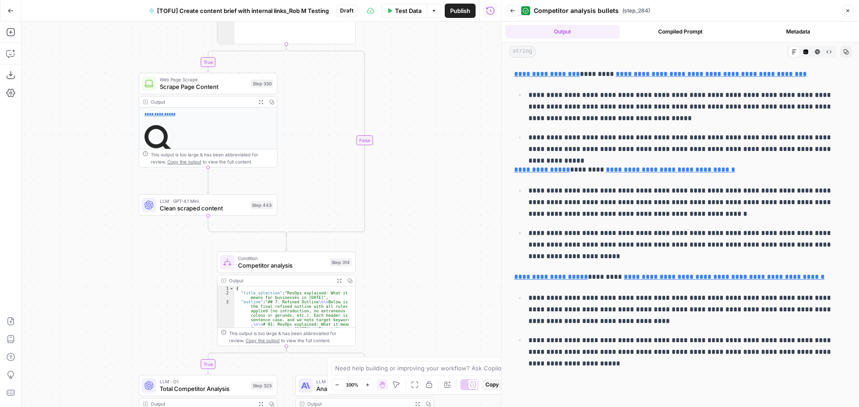
click at [412, 126] on div "true false true true true false true false true false false false Workflow Inpu…" at bounding box center [260, 214] width 479 height 386
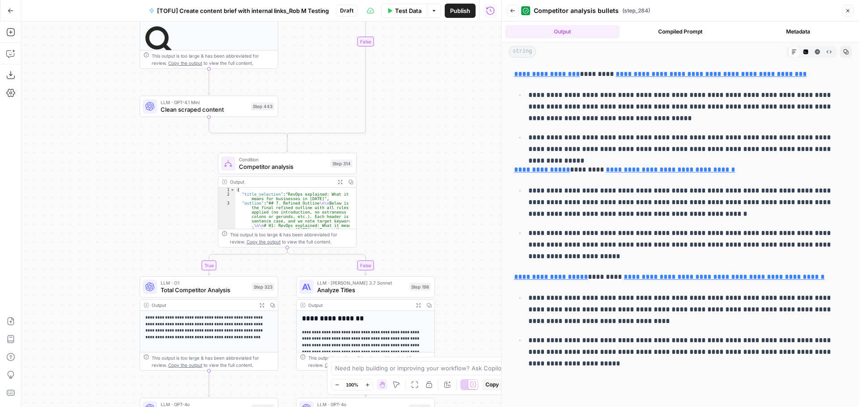
drag, startPoint x: 410, startPoint y: 126, endPoint x: 408, endPoint y: 106, distance: 19.8
click at [408, 106] on div "true false true true true false true false true false false false Workflow Inpu…" at bounding box center [260, 214] width 479 height 386
click at [339, 183] on icon "button" at bounding box center [340, 182] width 4 height 4
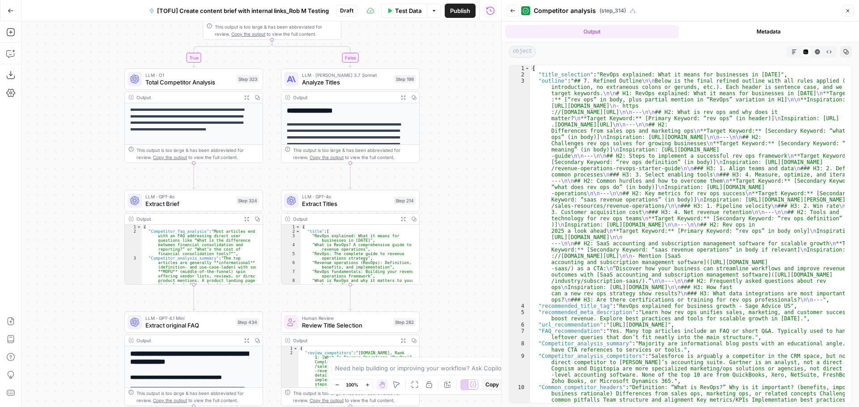
drag, startPoint x: 475, startPoint y: 271, endPoint x: 459, endPoint y: 219, distance: 53.6
click at [459, 219] on div "true false true true true false true false true false false false Workflow Inpu…" at bounding box center [260, 214] width 479 height 386
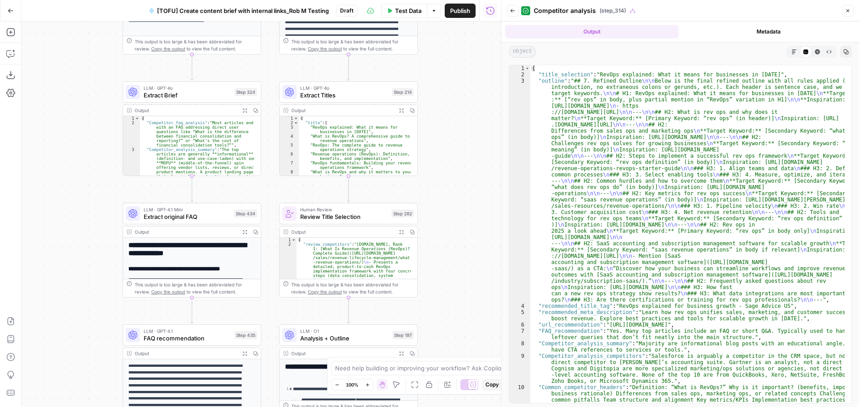
click at [443, 165] on div "true false true true true false true false true false false false Workflow Inpu…" at bounding box center [260, 214] width 479 height 386
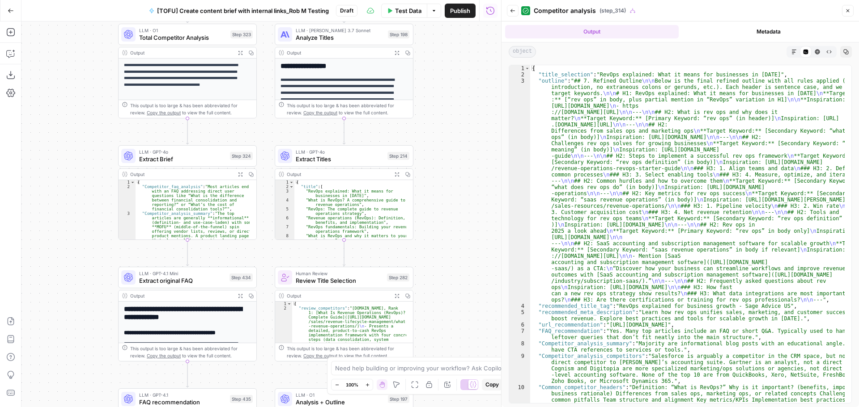
drag, startPoint x: 447, startPoint y: 271, endPoint x: 443, endPoint y: 335, distance: 64.1
click at [443, 335] on div "true false true true true false true false true false false false Workflow Inpu…" at bounding box center [260, 214] width 479 height 386
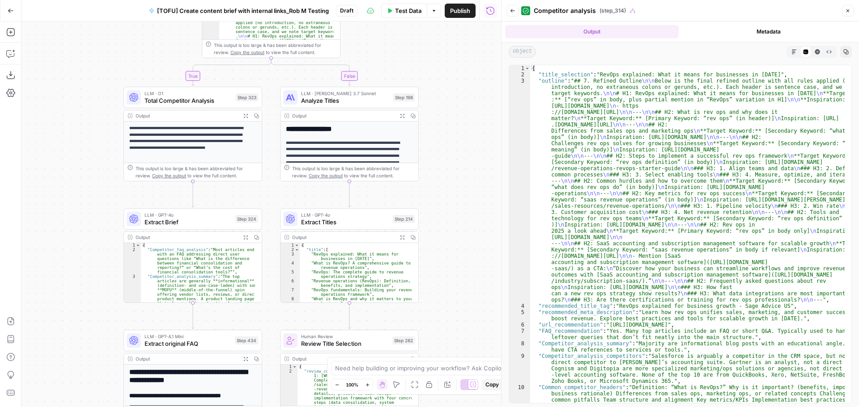
drag, startPoint x: 434, startPoint y: 266, endPoint x: 440, endPoint y: 329, distance: 63.3
click at [440, 329] on div "true false true true true false true false true false false false Workflow Inpu…" at bounding box center [260, 214] width 479 height 386
click at [419, 284] on div "true false true true true false true false true false false false Workflow Inpu…" at bounding box center [260, 214] width 479 height 386
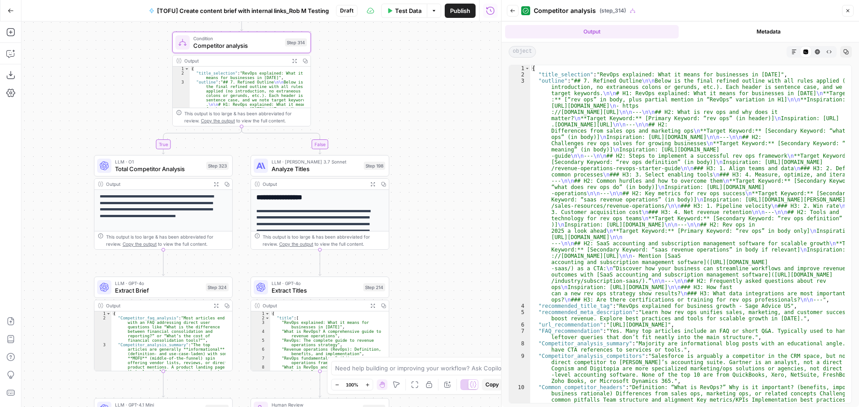
click at [846, 10] on icon "button" at bounding box center [847, 10] width 5 height 5
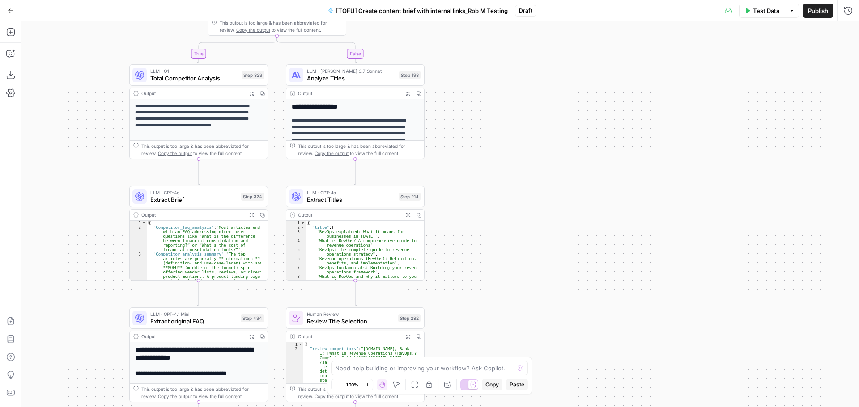
drag, startPoint x: 486, startPoint y: 301, endPoint x: 521, endPoint y: 211, distance: 97.4
click at [521, 211] on div "true false true true true false true false true false false false Workflow Inpu…" at bounding box center [439, 214] width 837 height 386
drag, startPoint x: 541, startPoint y: 136, endPoint x: 540, endPoint y: 145, distance: 9.9
click at [541, 134] on div "true false true true true false true false true false false false Workflow Inpu…" at bounding box center [439, 214] width 837 height 386
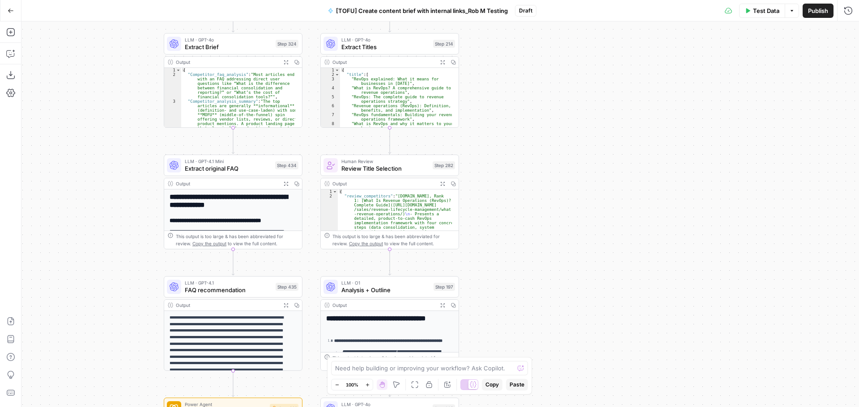
click at [526, 139] on div "true false true true true false true false true false false false Workflow Inpu…" at bounding box center [439, 214] width 837 height 386
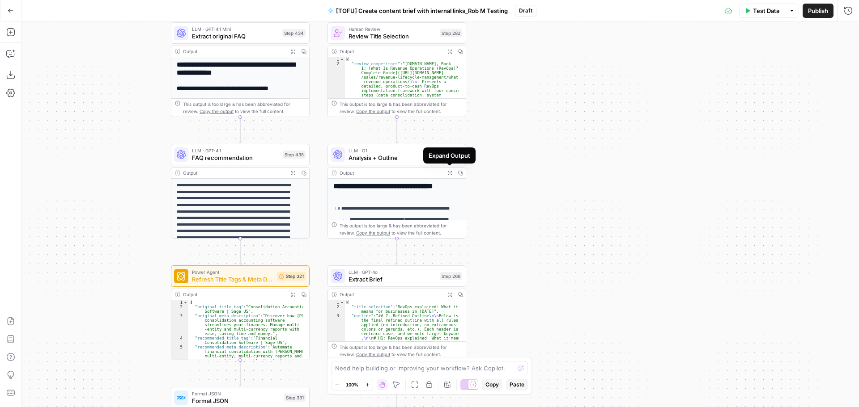
click at [449, 174] on icon "button" at bounding box center [449, 173] width 5 height 5
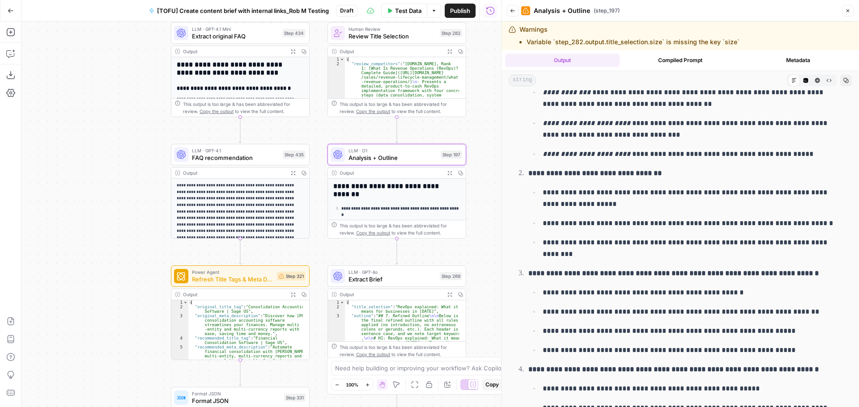
scroll to position [89, 0]
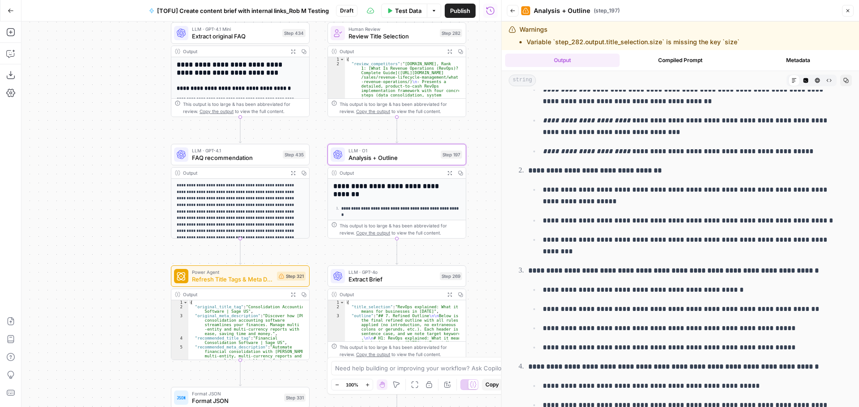
click at [369, 159] on span "Analysis + Outline" at bounding box center [392, 157] width 89 height 9
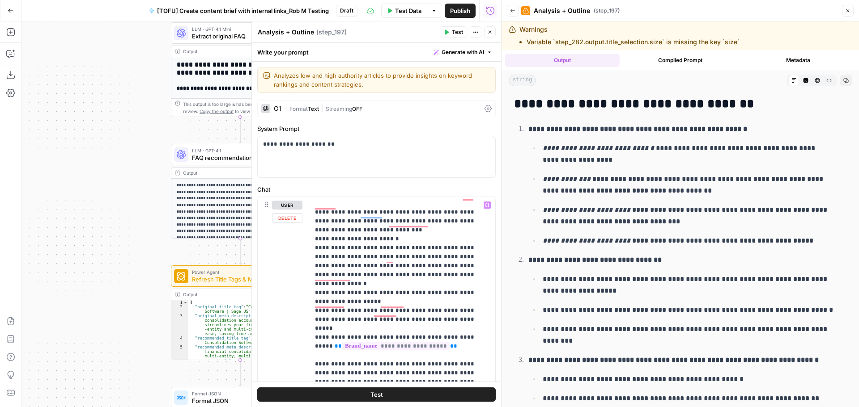
scroll to position [1297, 0]
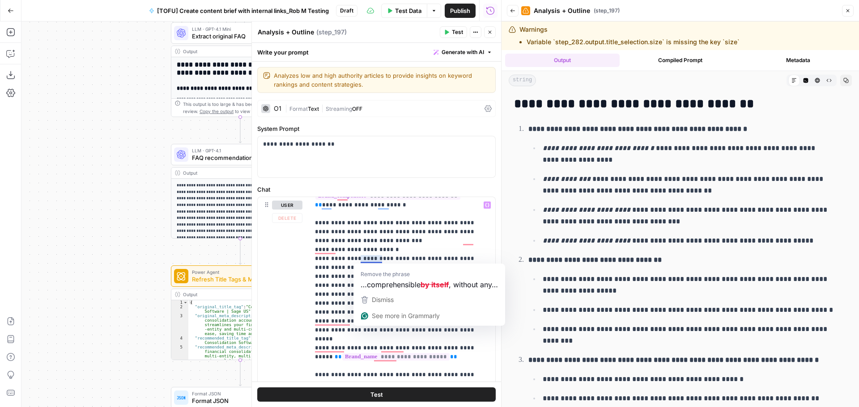
click at [302, 287] on div "**********" at bounding box center [376, 390] width 237 height 386
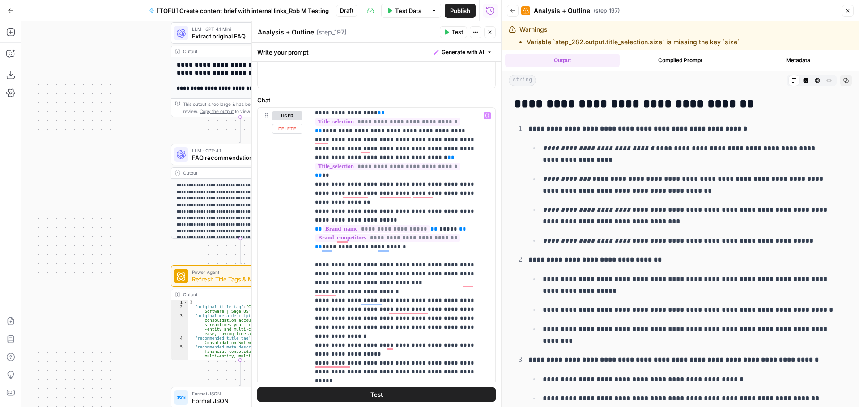
scroll to position [1163, 0]
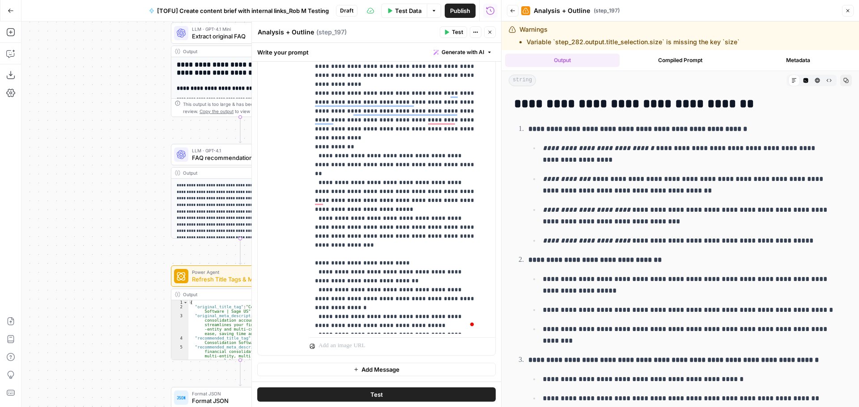
click at [492, 31] on button "Close" at bounding box center [490, 32] width 12 height 12
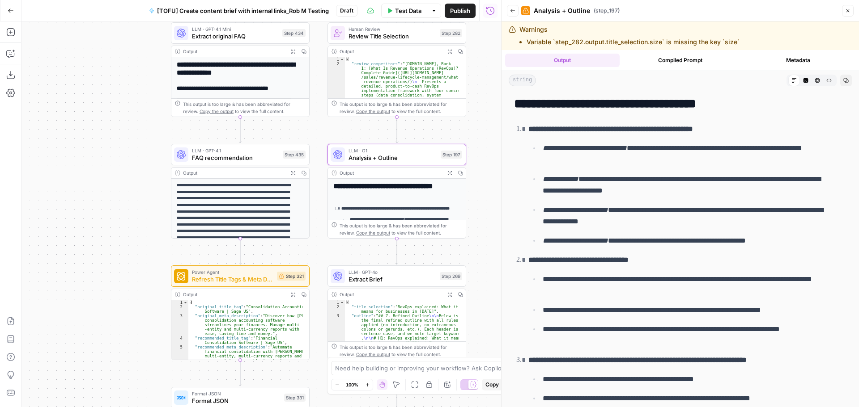
click at [447, 172] on icon "button" at bounding box center [449, 173] width 5 height 5
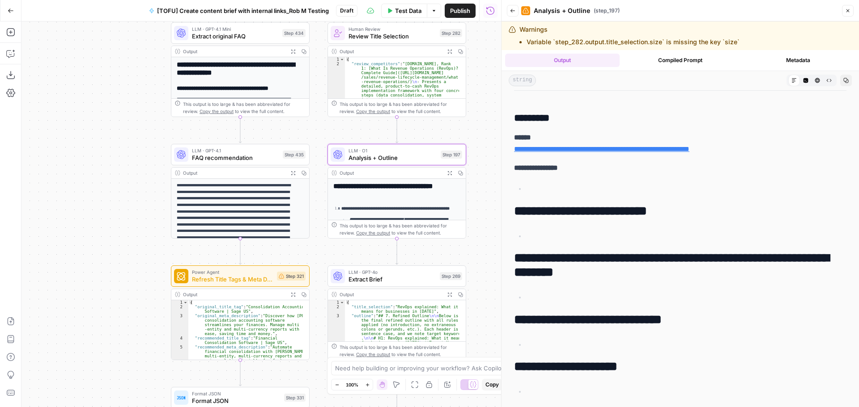
scroll to position [7131, 0]
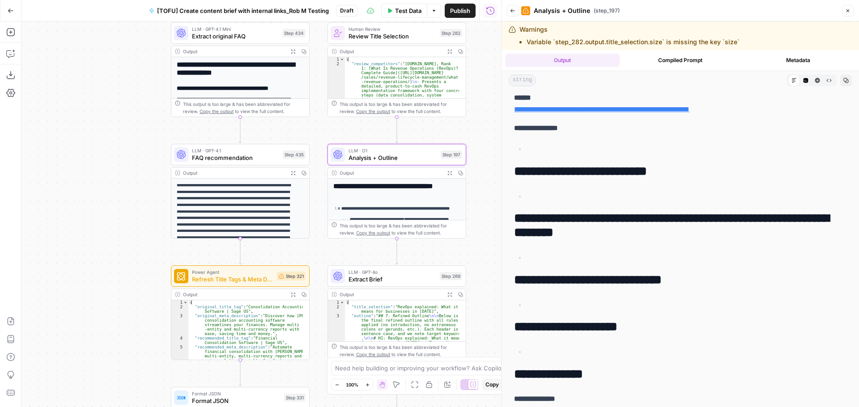
click at [394, 276] on span "Extract Brief" at bounding box center [392, 279] width 88 height 9
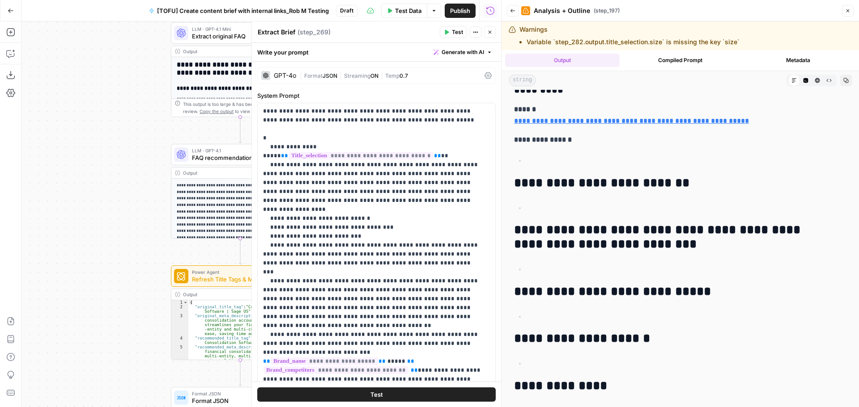
click at [845, 14] on button "Close" at bounding box center [848, 11] width 12 height 12
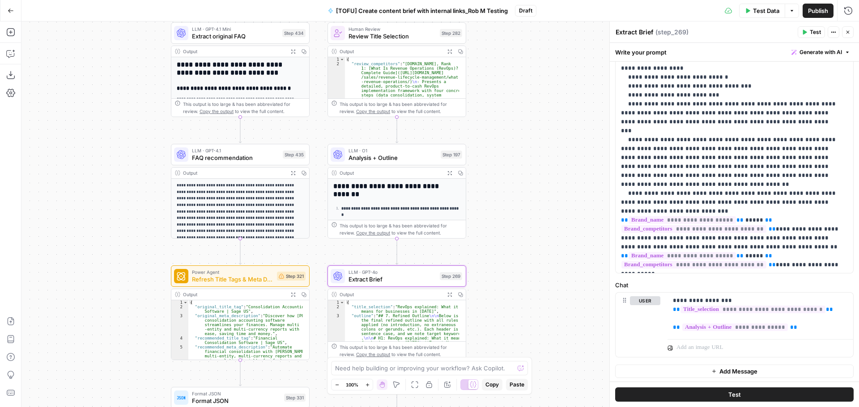
scroll to position [143, 0]
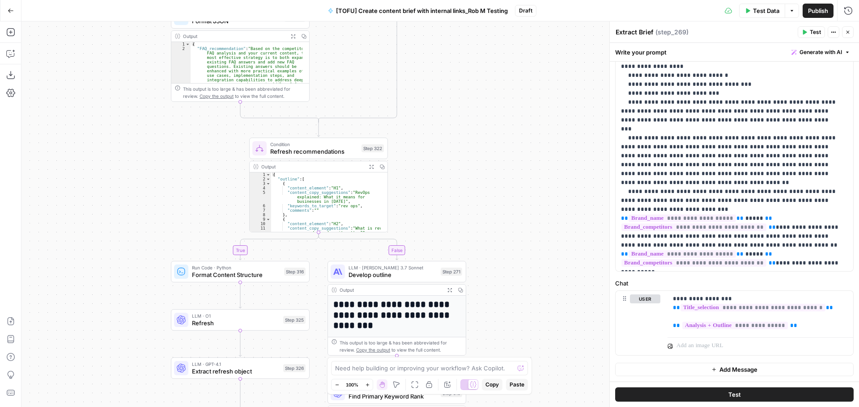
click at [325, 147] on span "Condition" at bounding box center [314, 144] width 88 height 7
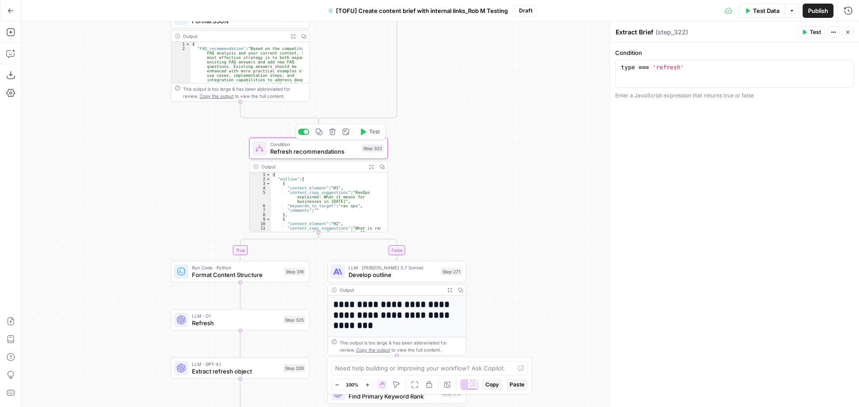
click at [290, 149] on span "Refresh recommendations" at bounding box center [314, 151] width 88 height 9
click at [507, 187] on div "true false true true true false true false true false false false Workflow Inpu…" at bounding box center [439, 214] width 837 height 386
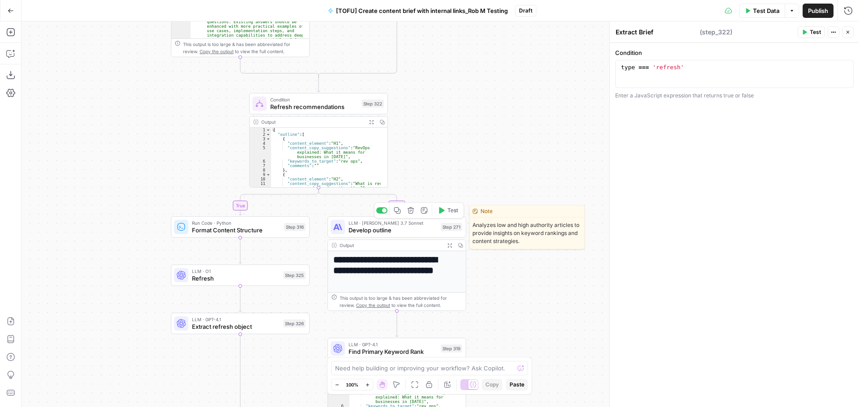
click at [391, 232] on span "Develop outline" at bounding box center [392, 230] width 89 height 9
click at [379, 230] on span "Develop outline" at bounding box center [392, 230] width 89 height 9
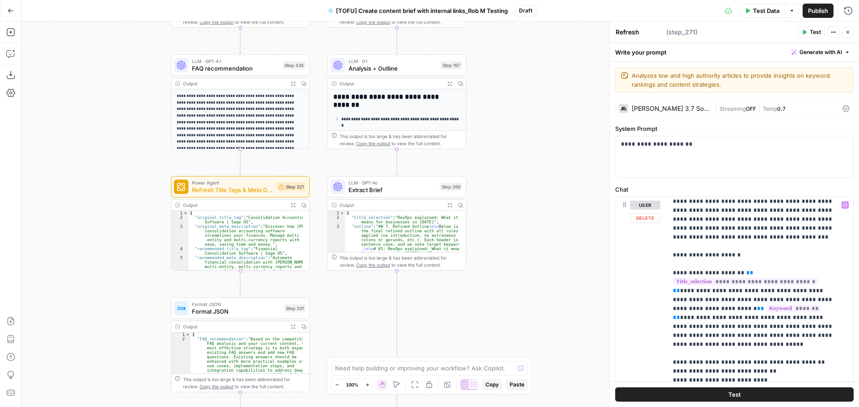
scroll to position [2549, 0]
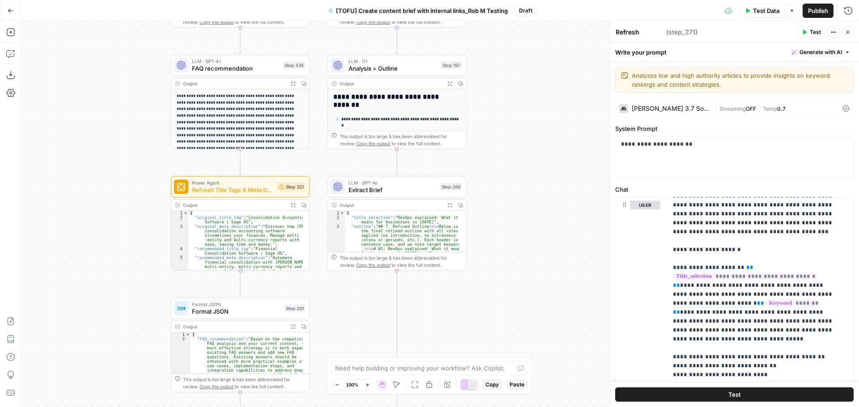
drag, startPoint x: 506, startPoint y: 178, endPoint x: 843, endPoint y: 387, distance: 396.4
click at [506, 178] on div "true false true true true false true false true false false false Workflow Inpu…" at bounding box center [439, 214] width 837 height 386
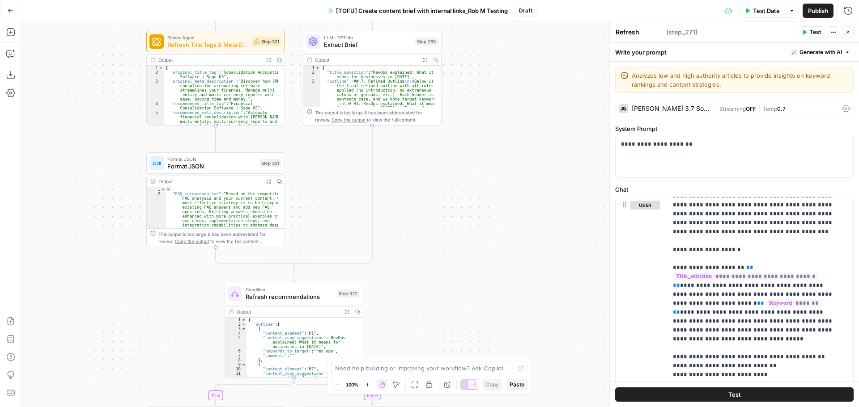
click at [505, 99] on div "true false true true true false true false true false false false Workflow Inpu…" at bounding box center [439, 214] width 837 height 386
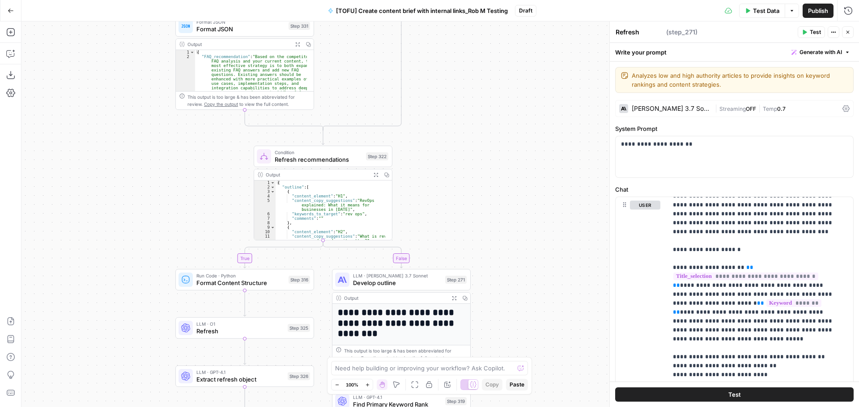
click at [528, 55] on div "true false true true true false true false true false false false Workflow Inpu…" at bounding box center [439, 214] width 837 height 386
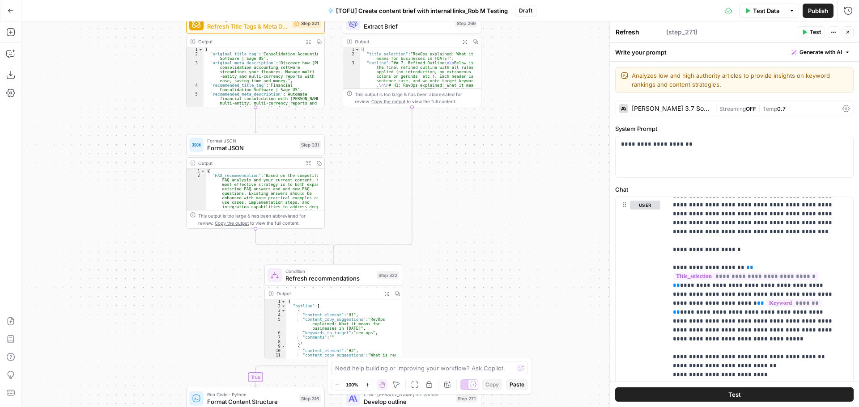
drag, startPoint x: 515, startPoint y: 237, endPoint x: 516, endPoint y: 247, distance: 10.8
click at [516, 247] on div "true false true true true false true false true false false false Workflow Inpu…" at bounding box center [439, 214] width 837 height 386
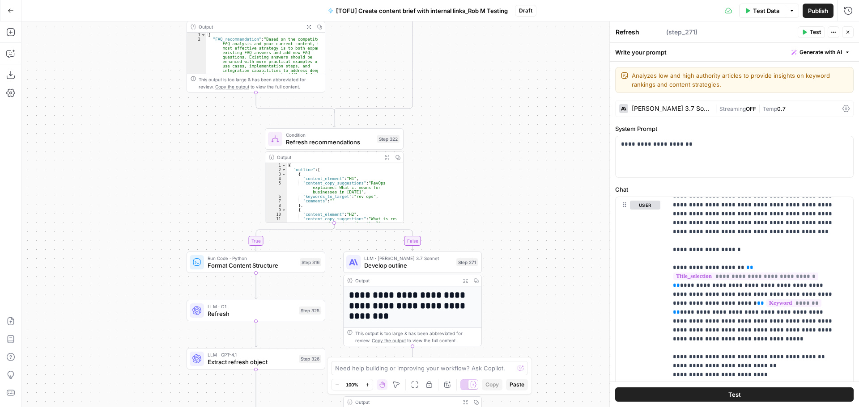
drag, startPoint x: 498, startPoint y: 110, endPoint x: 496, endPoint y: 103, distance: 7.3
click at [496, 103] on div "true false true true true false true false true false false false Workflow Inpu…" at bounding box center [439, 214] width 837 height 386
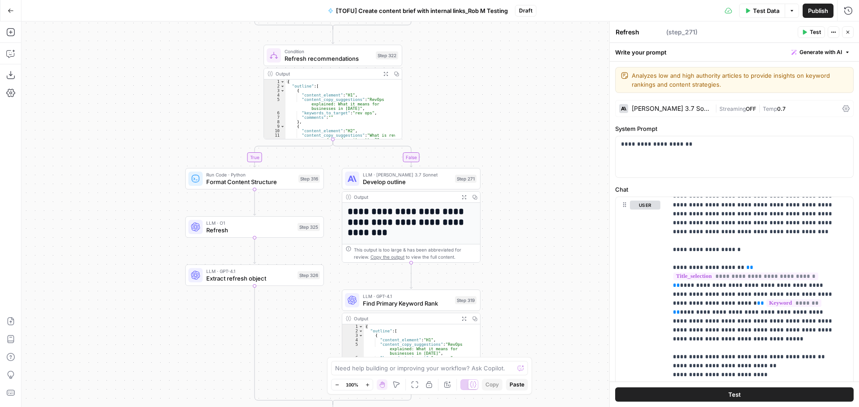
click at [478, 99] on div "true false true true true false true false true false false false Workflow Inpu…" at bounding box center [439, 214] width 837 height 386
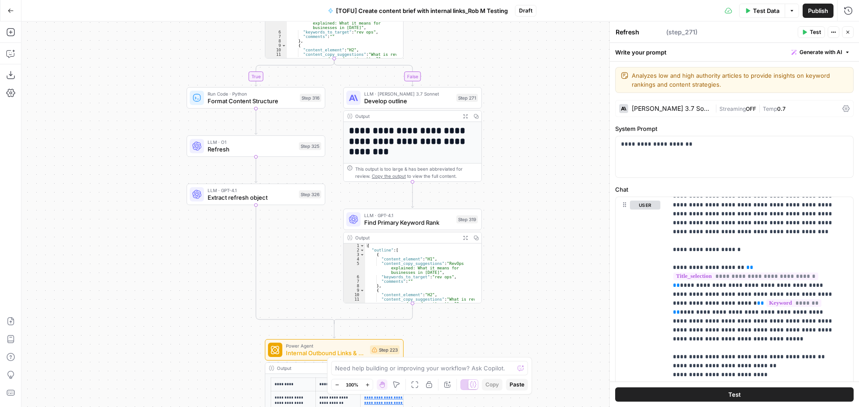
click at [518, 110] on div "true false true true true false true false true false false false Workflow Inpu…" at bounding box center [439, 214] width 837 height 386
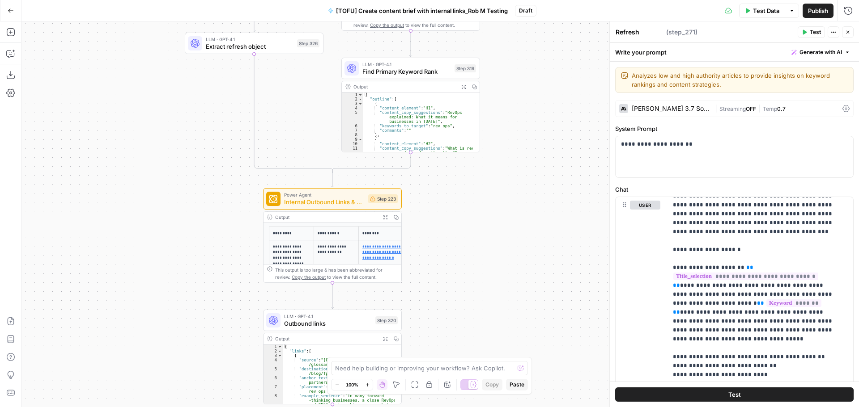
click at [533, 82] on div "true false true true true false true false true false false false Workflow Inpu…" at bounding box center [439, 214] width 837 height 386
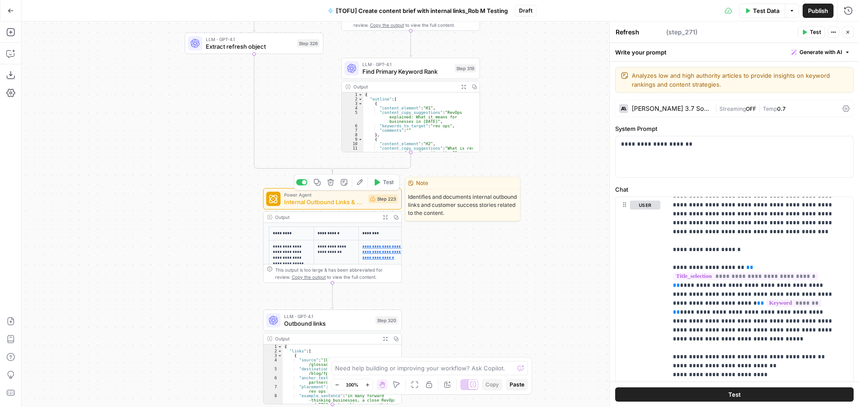
click at [353, 201] on span "Internal Outbound Links & Customer Success Stories" at bounding box center [324, 202] width 81 height 9
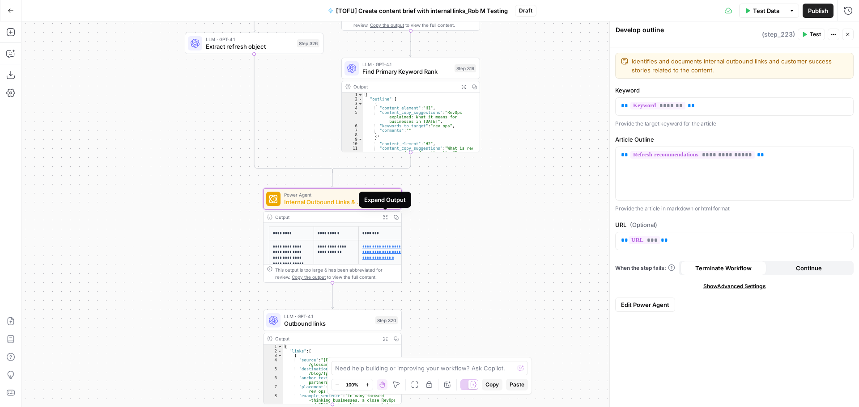
click at [387, 219] on icon "button" at bounding box center [385, 217] width 5 height 5
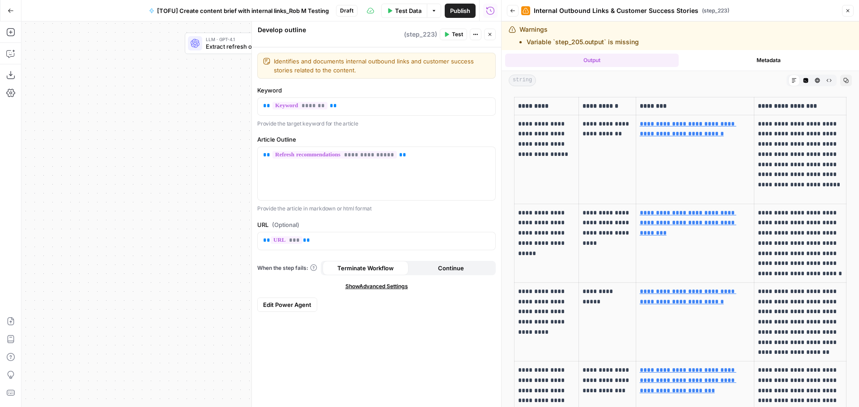
click at [392, 286] on span "Show Advanced Settings" at bounding box center [376, 287] width 63 height 8
click at [399, 314] on input "Select Version" at bounding box center [371, 318] width 216 height 9
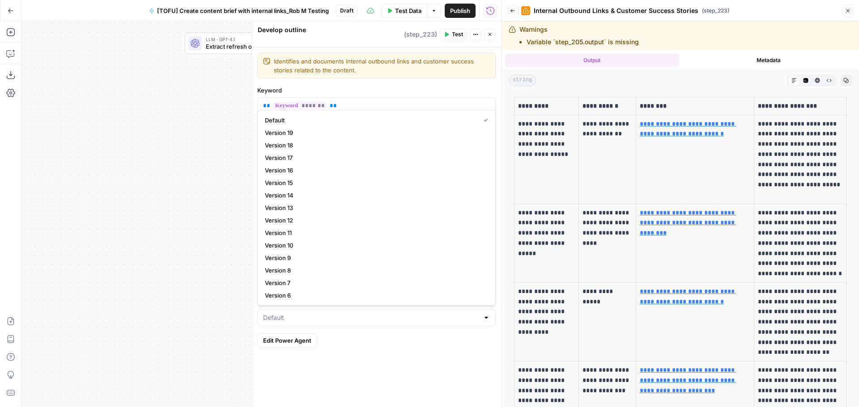
type input "Default"
click at [396, 352] on div "**********" at bounding box center [376, 227] width 249 height 360
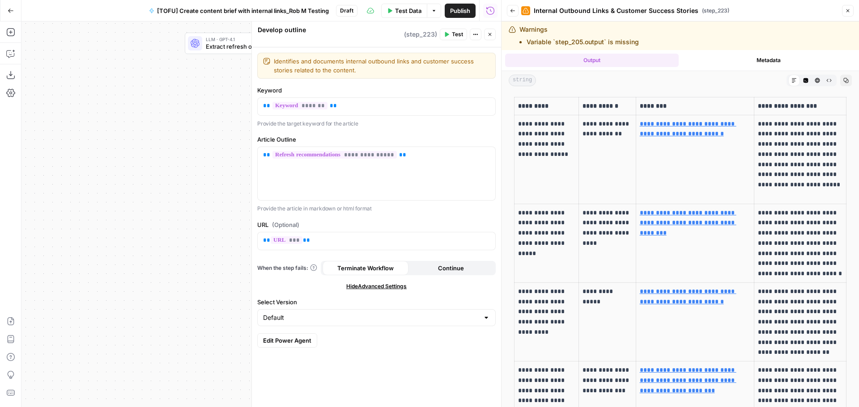
click at [844, 12] on button "Close" at bounding box center [848, 11] width 12 height 12
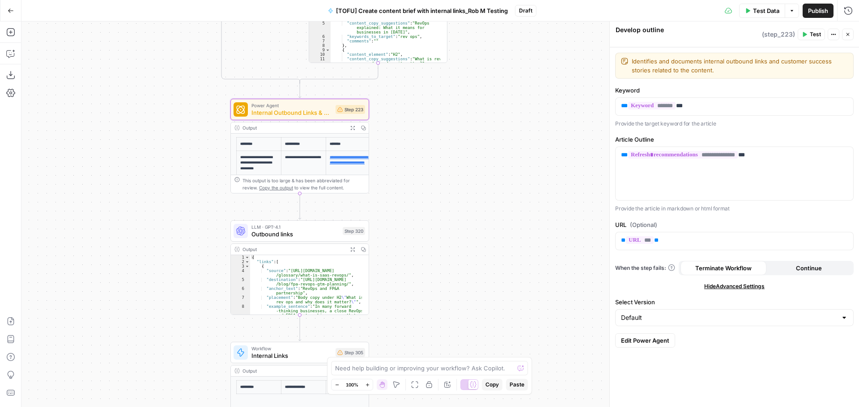
click at [433, 161] on div "true false true true true false true false true false false false Workflow Inpu…" at bounding box center [439, 214] width 837 height 386
click at [352, 252] on icon "button" at bounding box center [352, 249] width 5 height 5
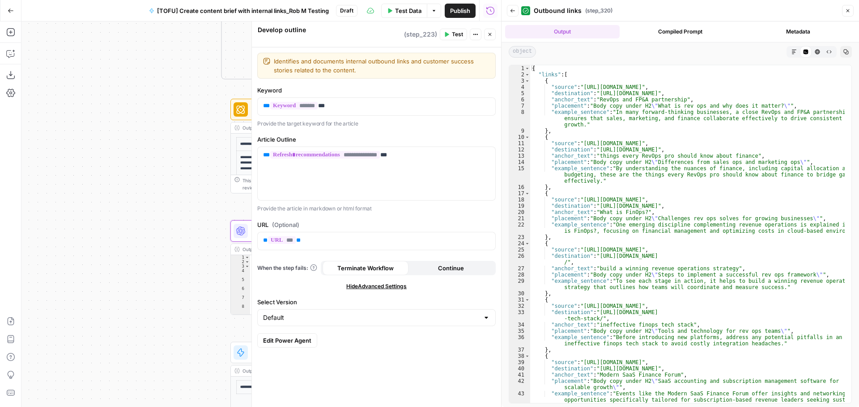
click at [191, 144] on div "true false true true true false true false true false false false Workflow Inpu…" at bounding box center [260, 214] width 479 height 386
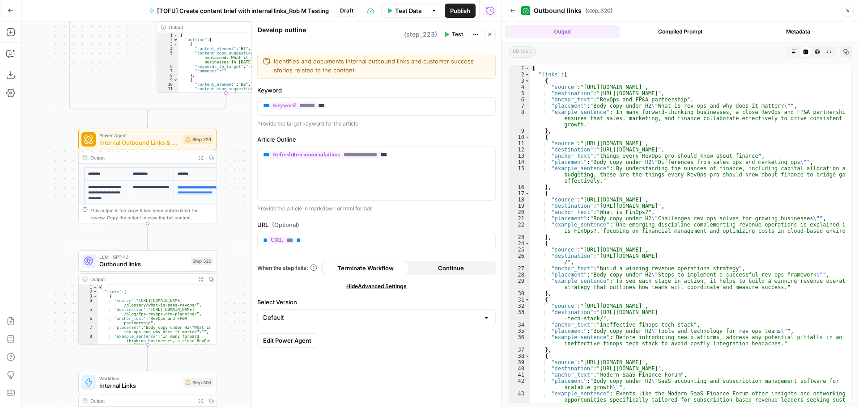
drag, startPoint x: 189, startPoint y: 146, endPoint x: 37, endPoint y: 176, distance: 155.0
click at [37, 176] on div "true false true true true false true false true false false false Workflow Inpu…" at bounding box center [260, 214] width 479 height 386
click at [845, 10] on icon "button" at bounding box center [847, 10] width 5 height 5
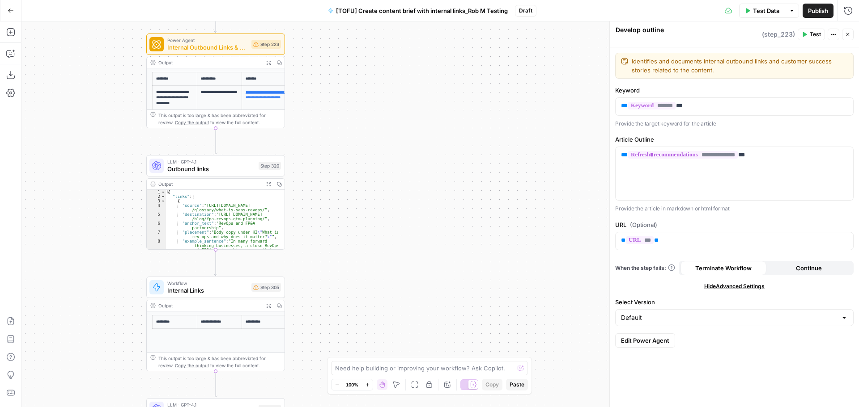
click at [335, 158] on div "true false true true true false true false true false false false Workflow Inpu…" at bounding box center [439, 214] width 837 height 386
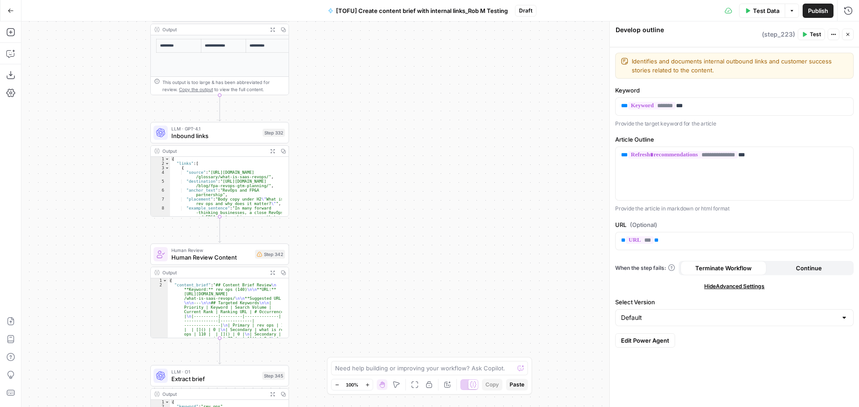
click at [347, 127] on div "true false true true true false true false true false false false Workflow Inpu…" at bounding box center [439, 214] width 837 height 386
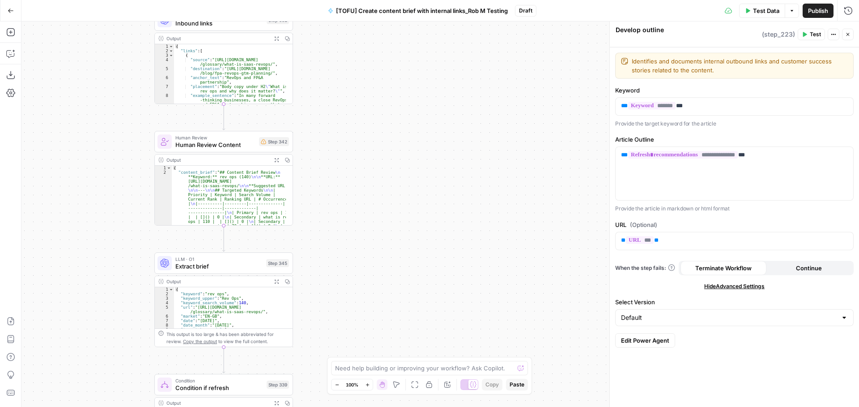
click at [348, 149] on div "true false true true true false true false true false false false Workflow Inpu…" at bounding box center [439, 214] width 837 height 386
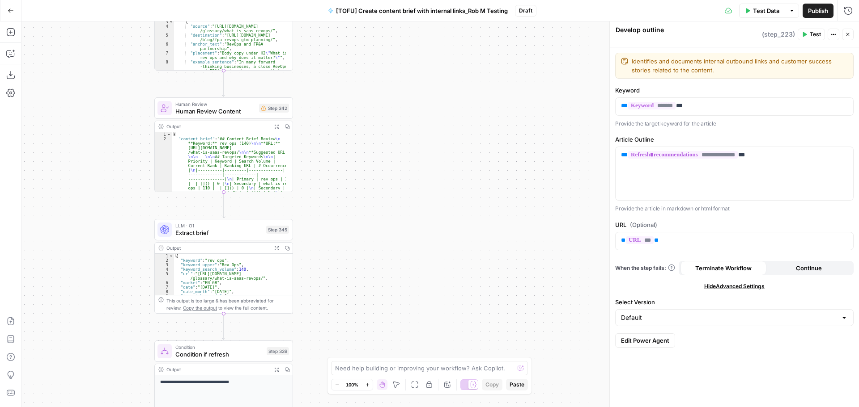
click at [340, 129] on div "true false true true true false true false true false false false Workflow Inpu…" at bounding box center [439, 214] width 837 height 386
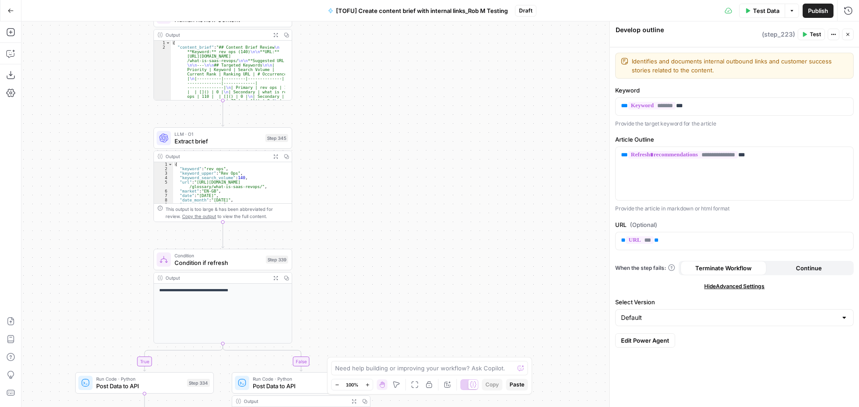
drag, startPoint x: 351, startPoint y: 123, endPoint x: 351, endPoint y: 112, distance: 11.2
click at [351, 112] on div "true false true true true false true false true false false false Workflow Inpu…" at bounding box center [439, 214] width 837 height 386
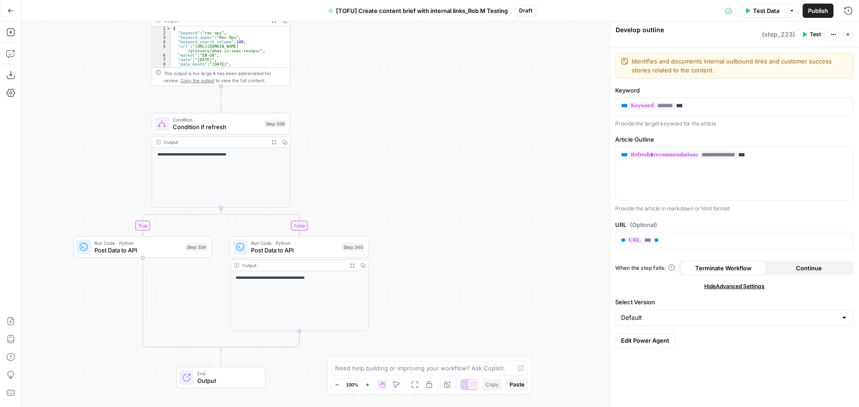
click at [350, 124] on div "true false true true true false true false true false false false Workflow Inpu…" at bounding box center [439, 214] width 837 height 386
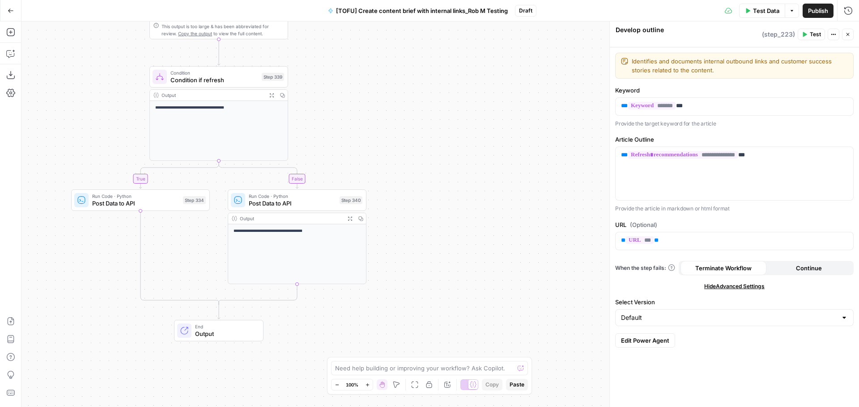
drag, startPoint x: 350, startPoint y: 124, endPoint x: 348, endPoint y: 77, distance: 47.0
click at [348, 77] on div "true false true true true false true false true false false false Workflow Inpu…" at bounding box center [439, 214] width 837 height 386
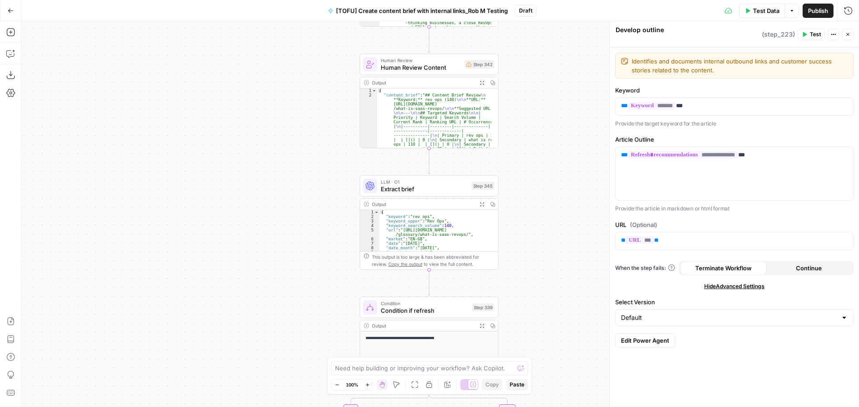
click at [572, 169] on div "true false true true true false true false true false false false Workflow Inpu…" at bounding box center [439, 214] width 837 height 386
click at [14, 10] on button "Go Back" at bounding box center [11, 11] width 16 height 16
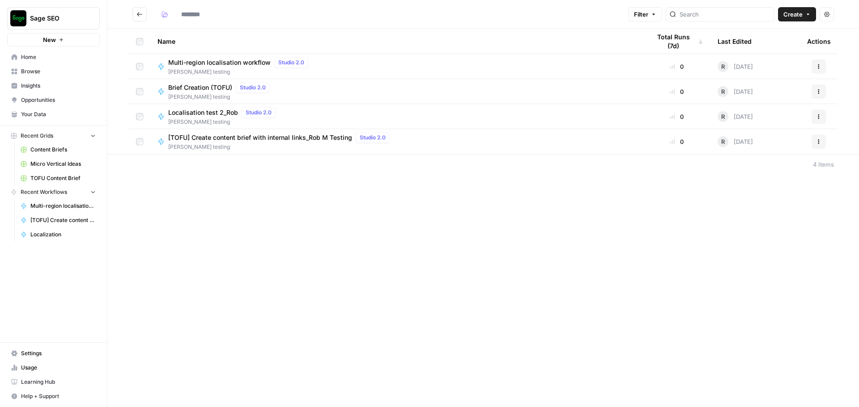
type input "**********"
